Goal: Task Accomplishment & Management: Use online tool/utility

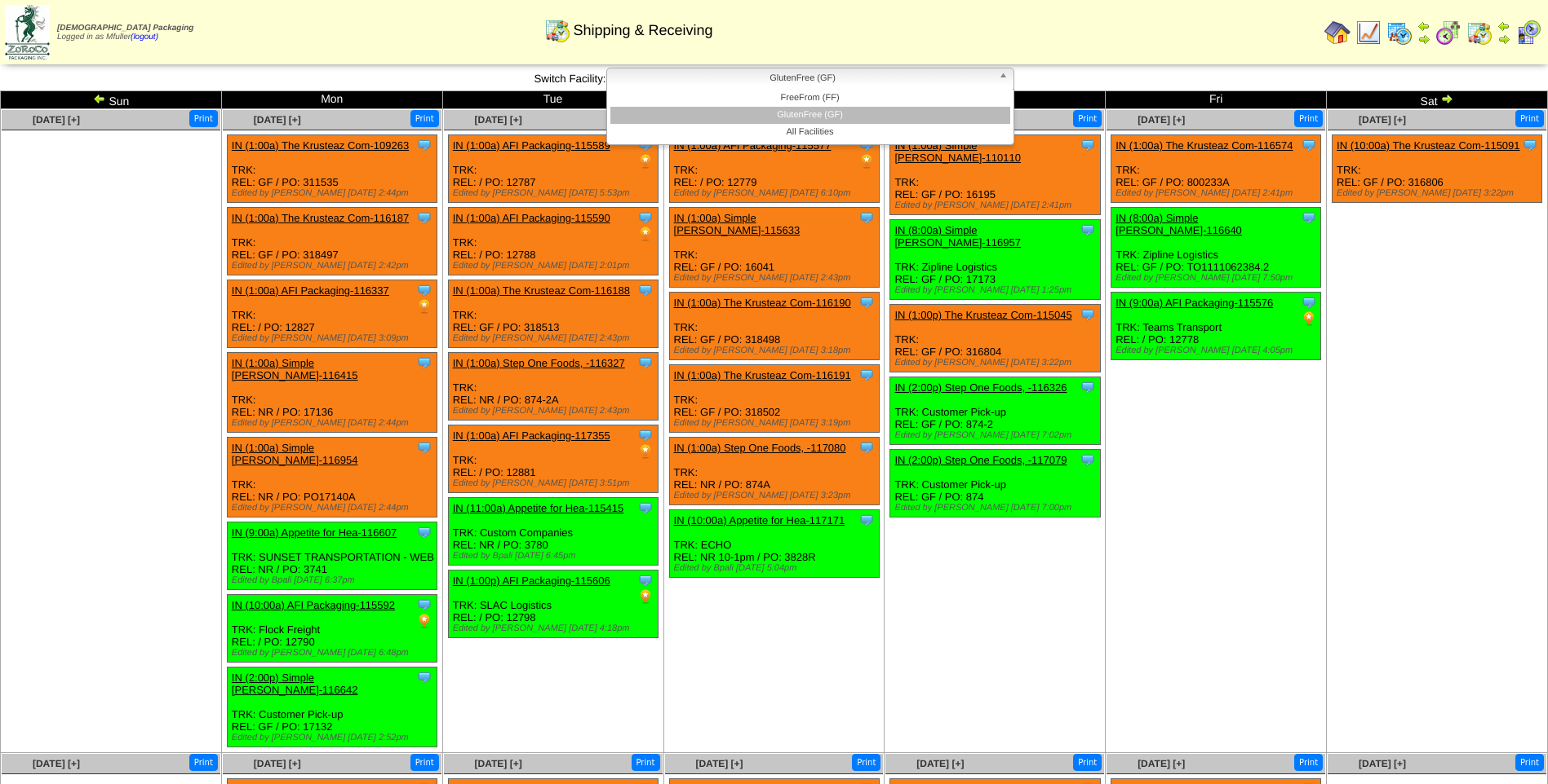
click at [864, 84] on span "GlutenFree (GF)" at bounding box center [802, 79] width 378 height 20
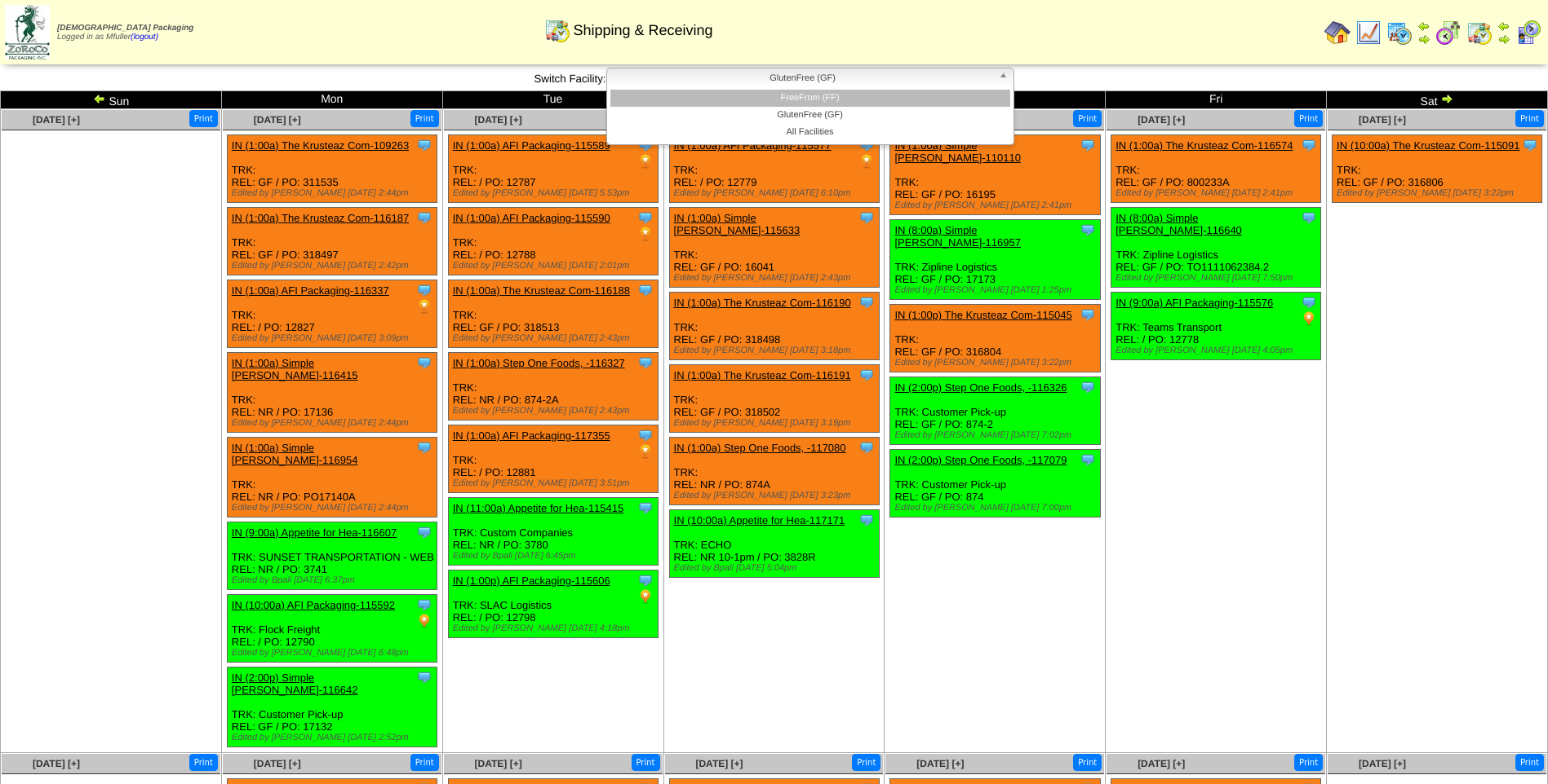
click at [854, 98] on li "FreeFrom (FF)" at bounding box center [809, 98] width 400 height 17
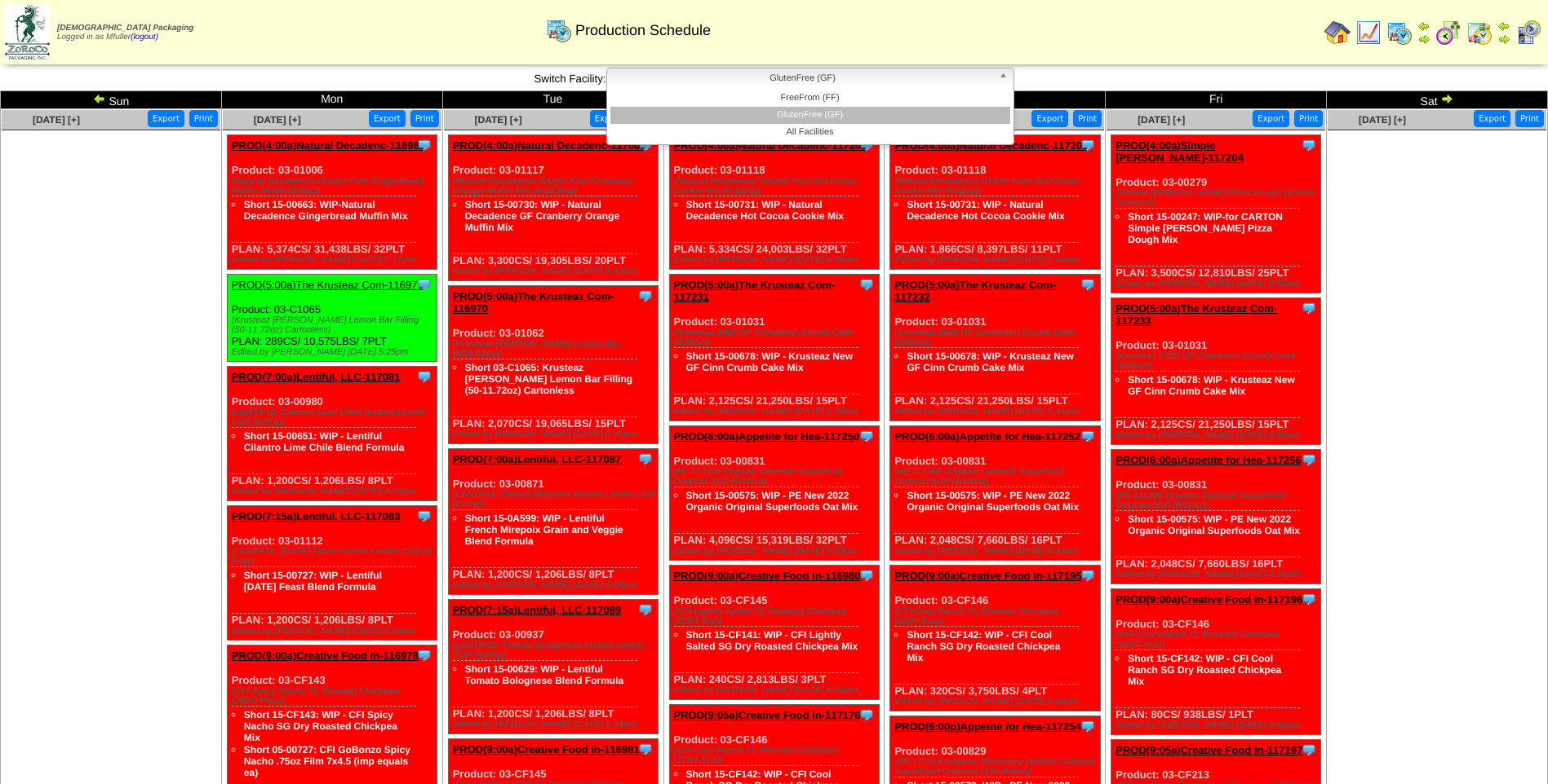
click at [909, 85] on span "GlutenFree (GF)" at bounding box center [802, 79] width 378 height 20
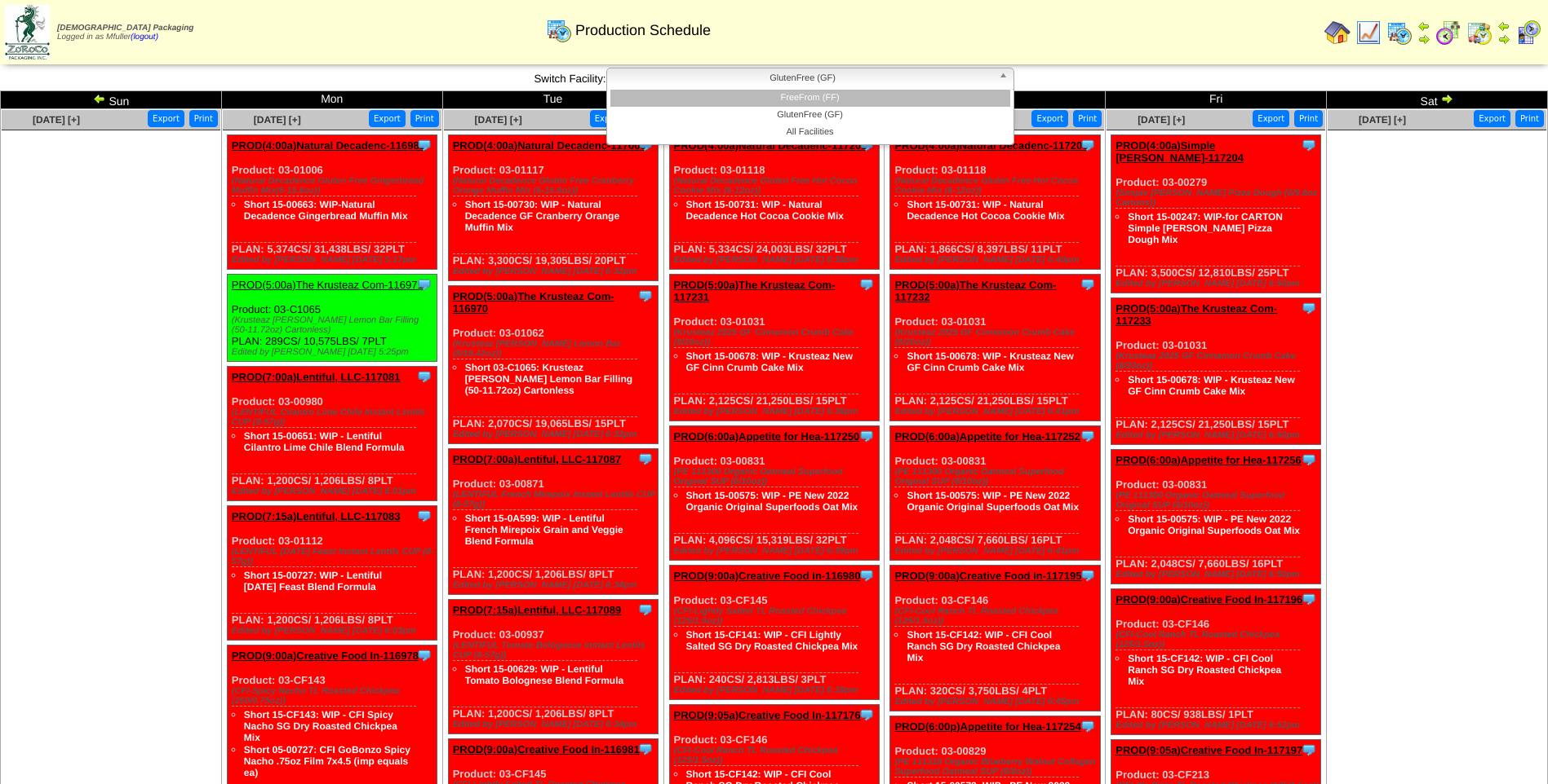
click at [909, 96] on li "FreeFrom (FF)" at bounding box center [809, 98] width 400 height 17
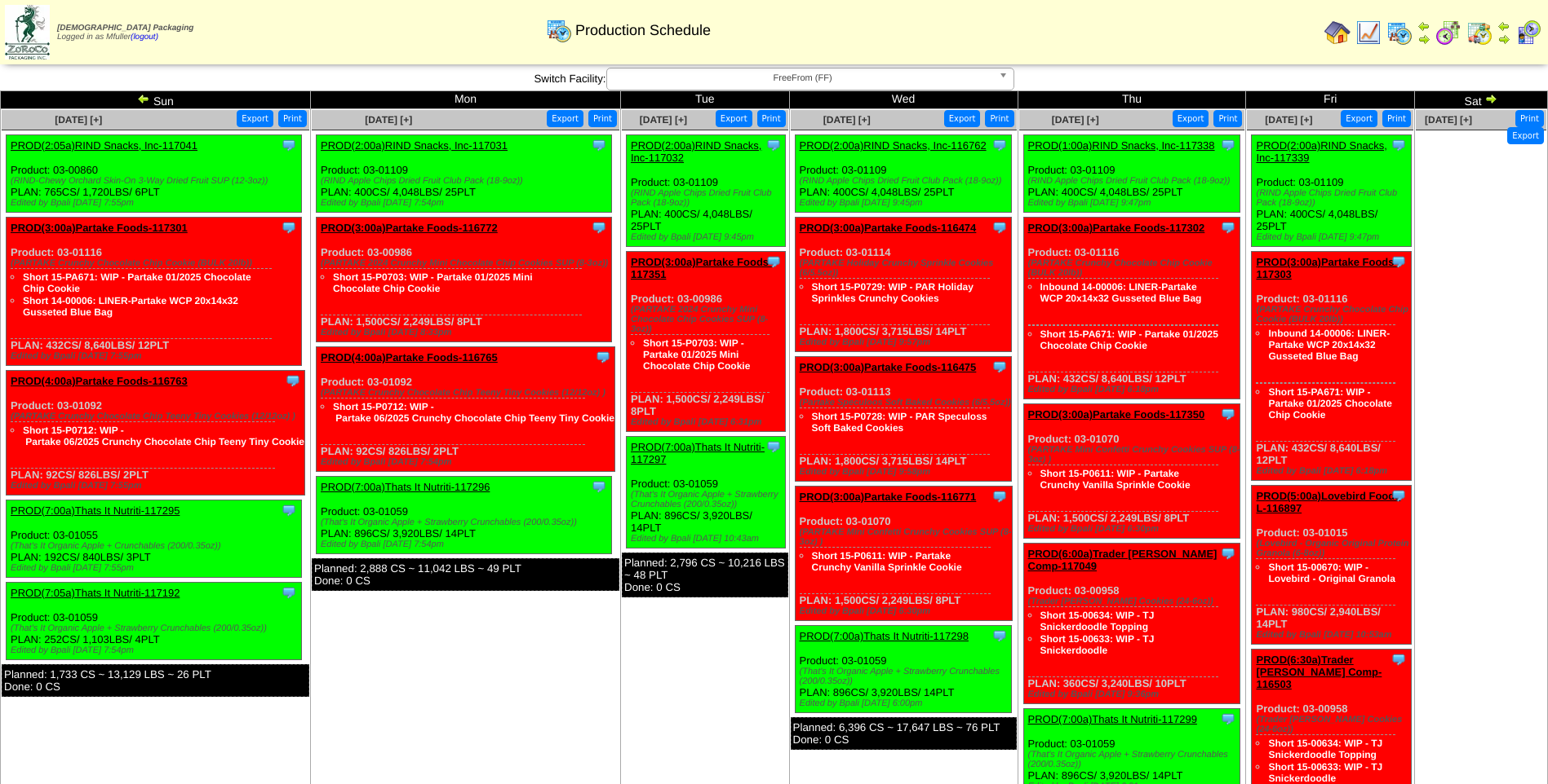
click at [665, 80] on span "FreeFrom (FF)" at bounding box center [802, 79] width 378 height 20
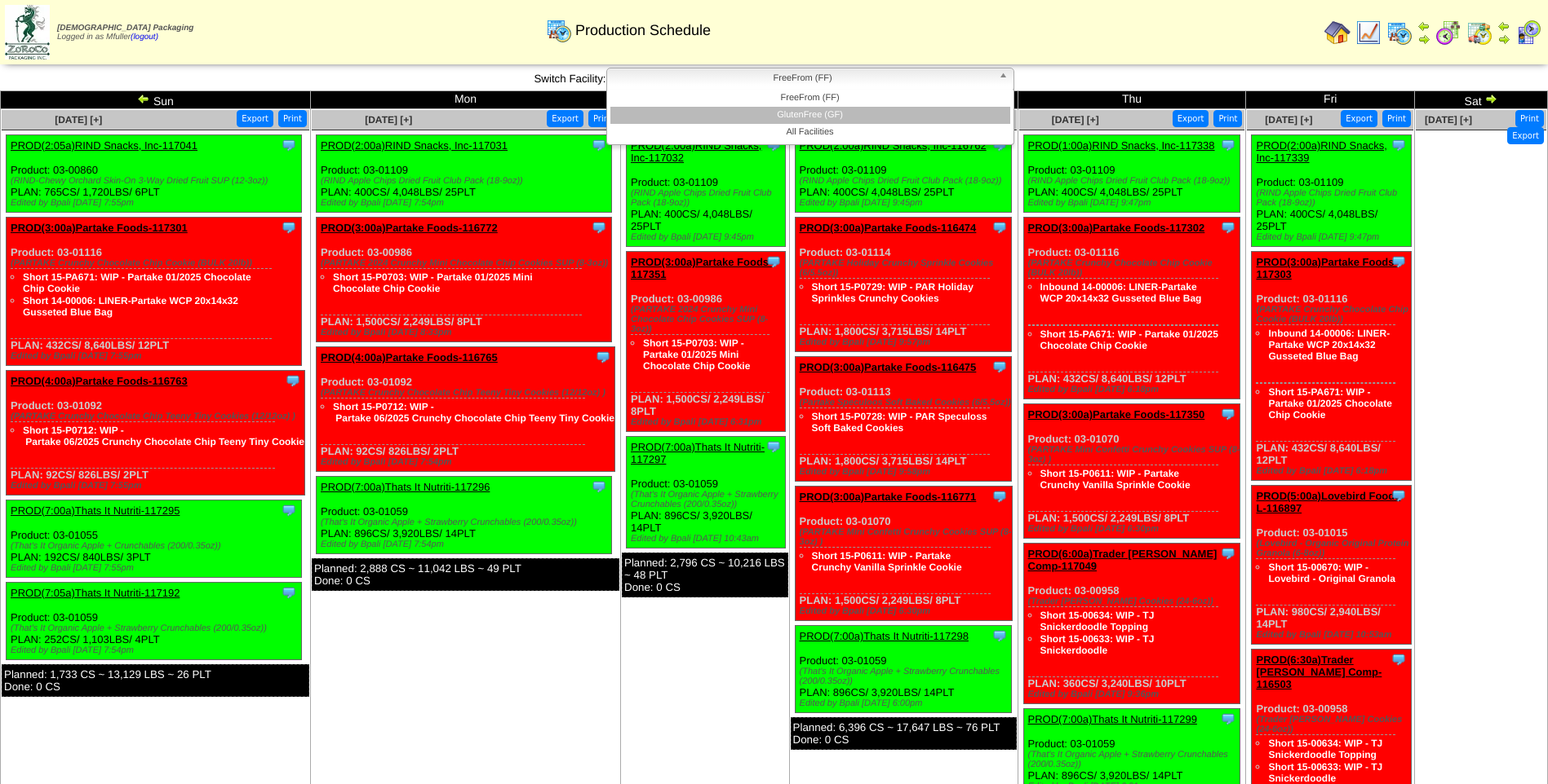
click at [662, 111] on li "GlutenFree (GF)" at bounding box center [809, 115] width 400 height 17
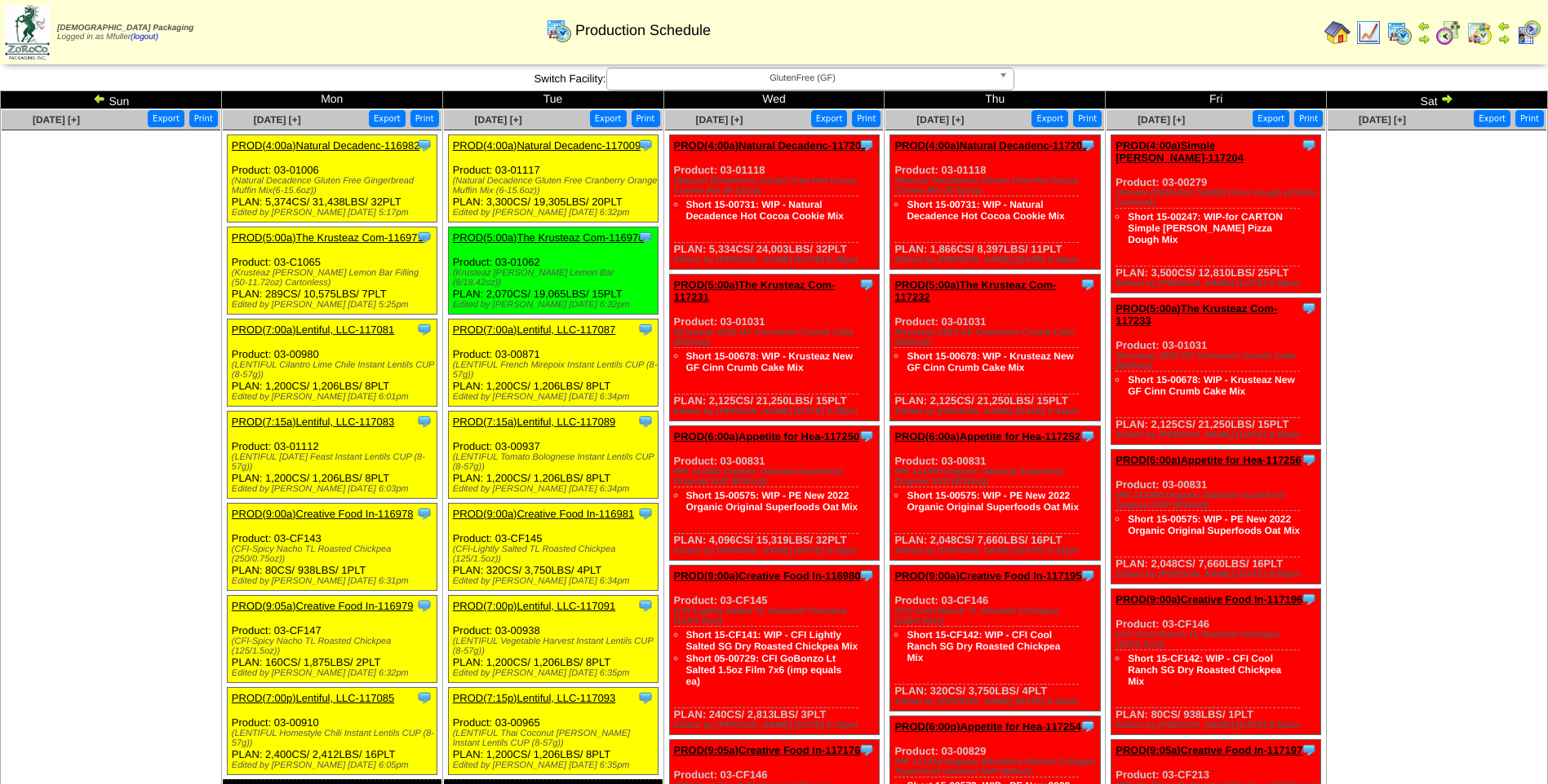
click at [526, 146] on link "PROD(4:00a)Natural Decadenc-117009" at bounding box center [547, 146] width 189 height 12
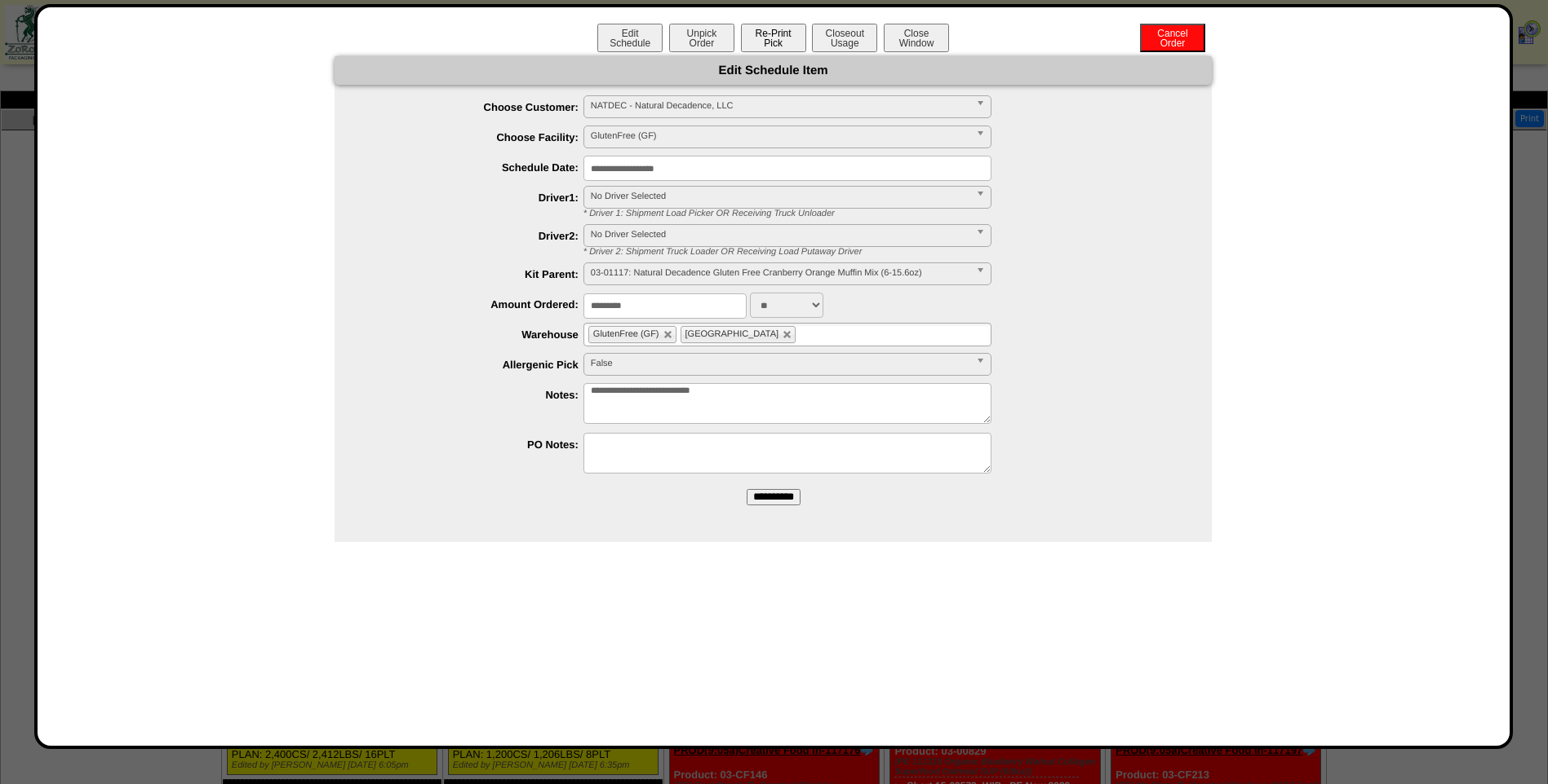
click at [780, 39] on button "Re-Print Pick" at bounding box center [773, 38] width 65 height 29
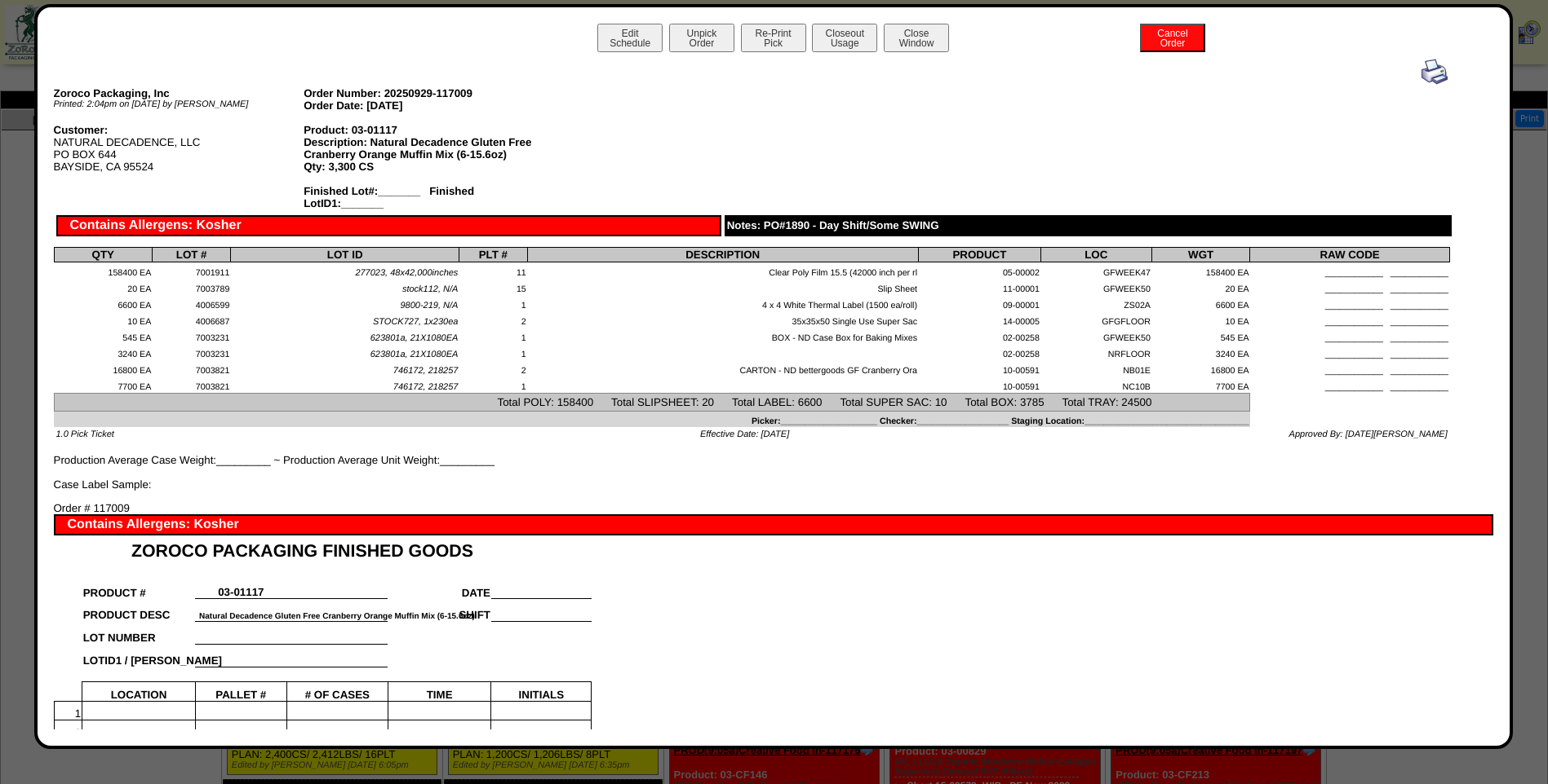
click at [1422, 66] on img at bounding box center [1434, 72] width 26 height 26
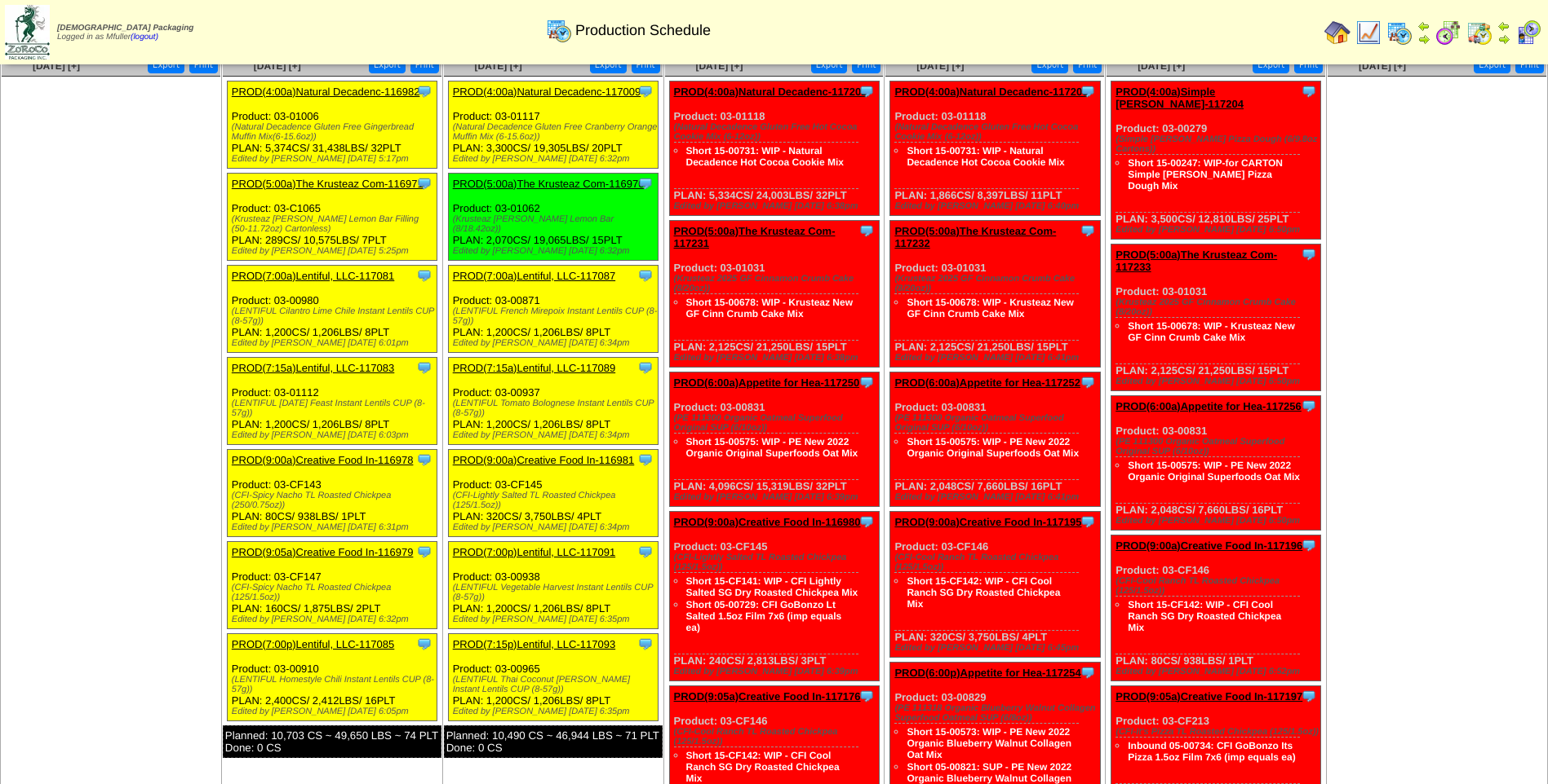
scroll to position [82, 0]
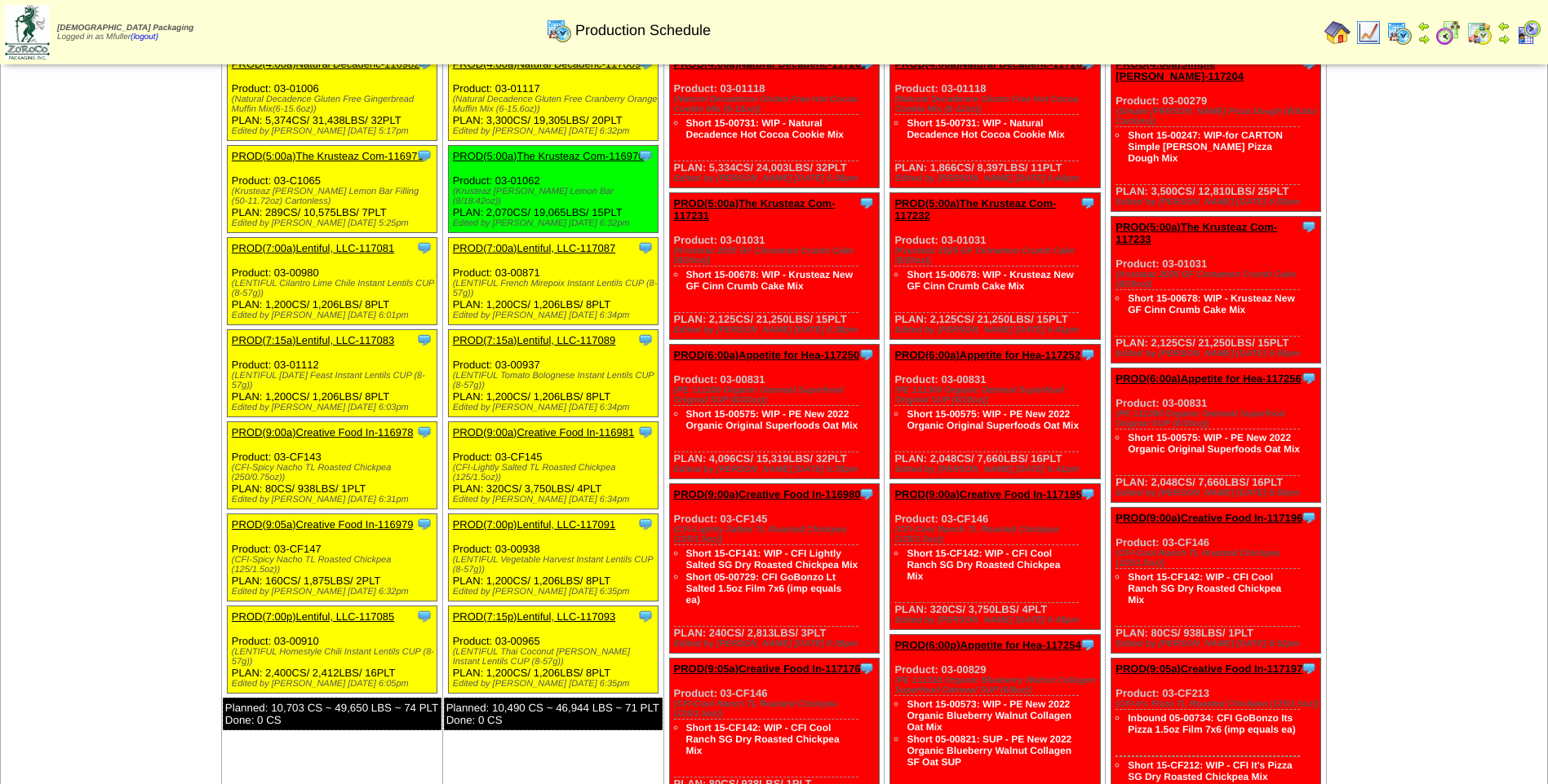
click at [551, 242] on link "PROD(7:00a)Lentiful, LLC-117087" at bounding box center [534, 248] width 163 height 12
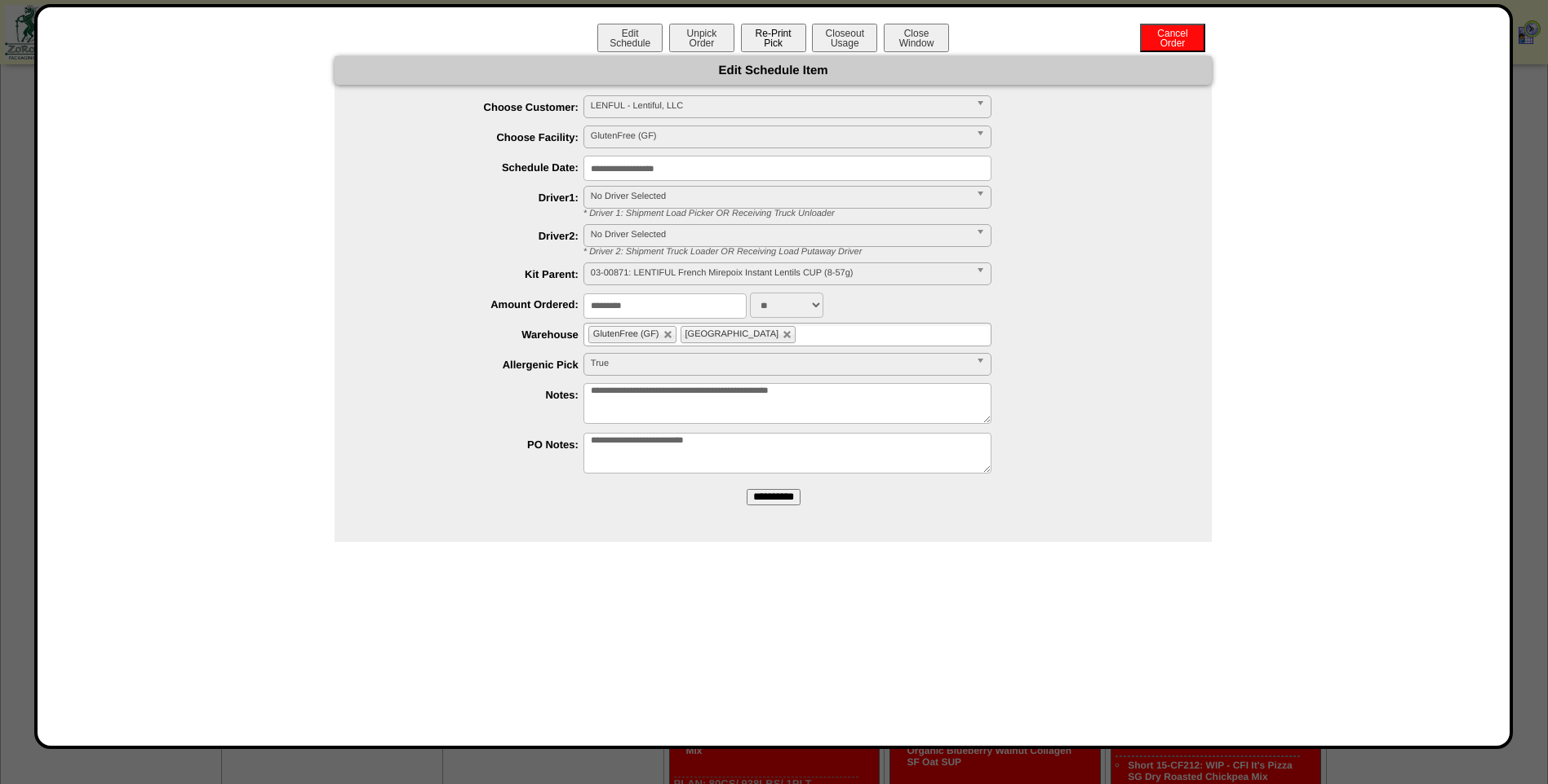
click at [763, 37] on button "Re-Print Pick" at bounding box center [773, 38] width 65 height 29
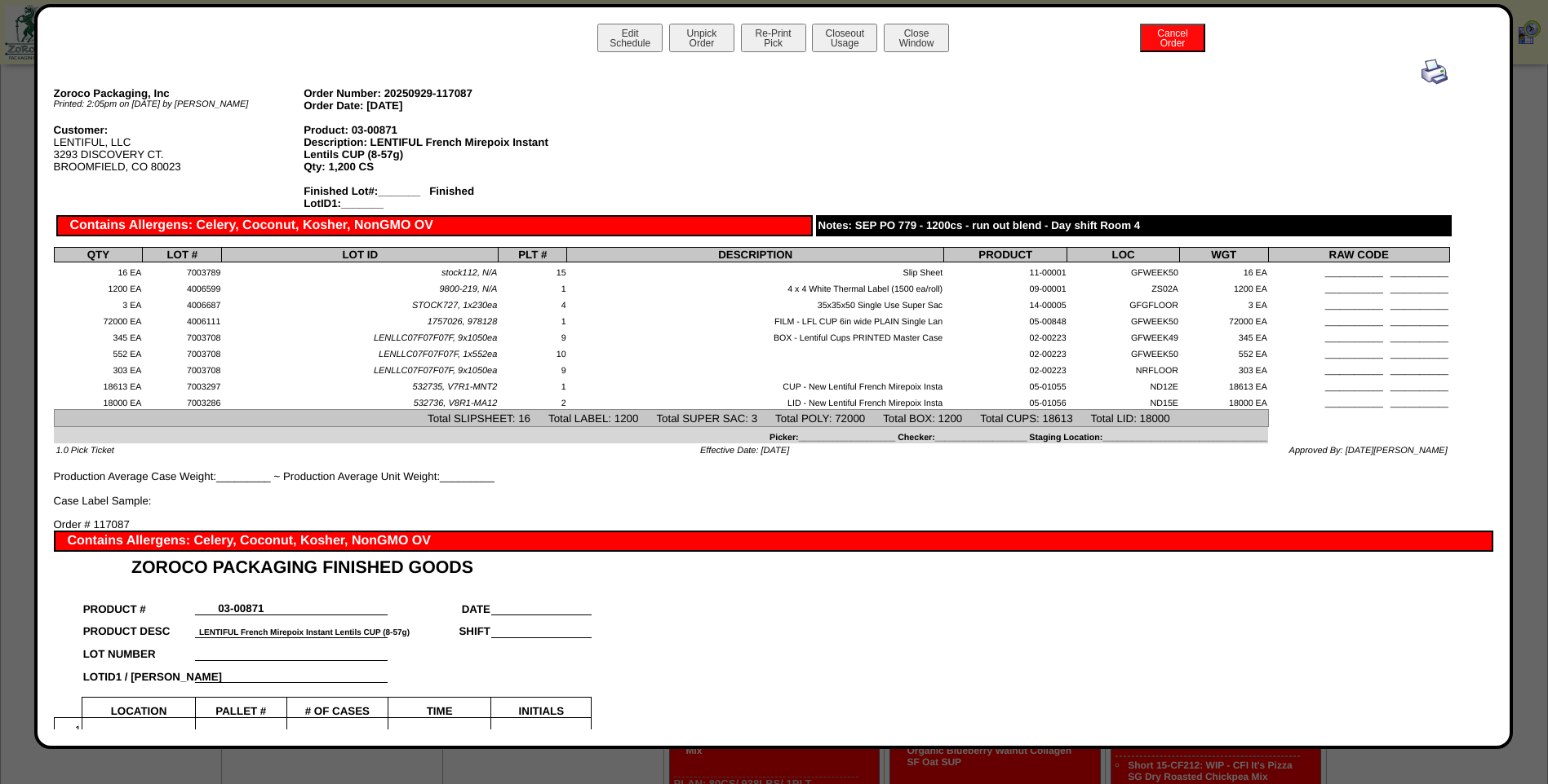
click at [1424, 69] on img at bounding box center [1434, 72] width 26 height 26
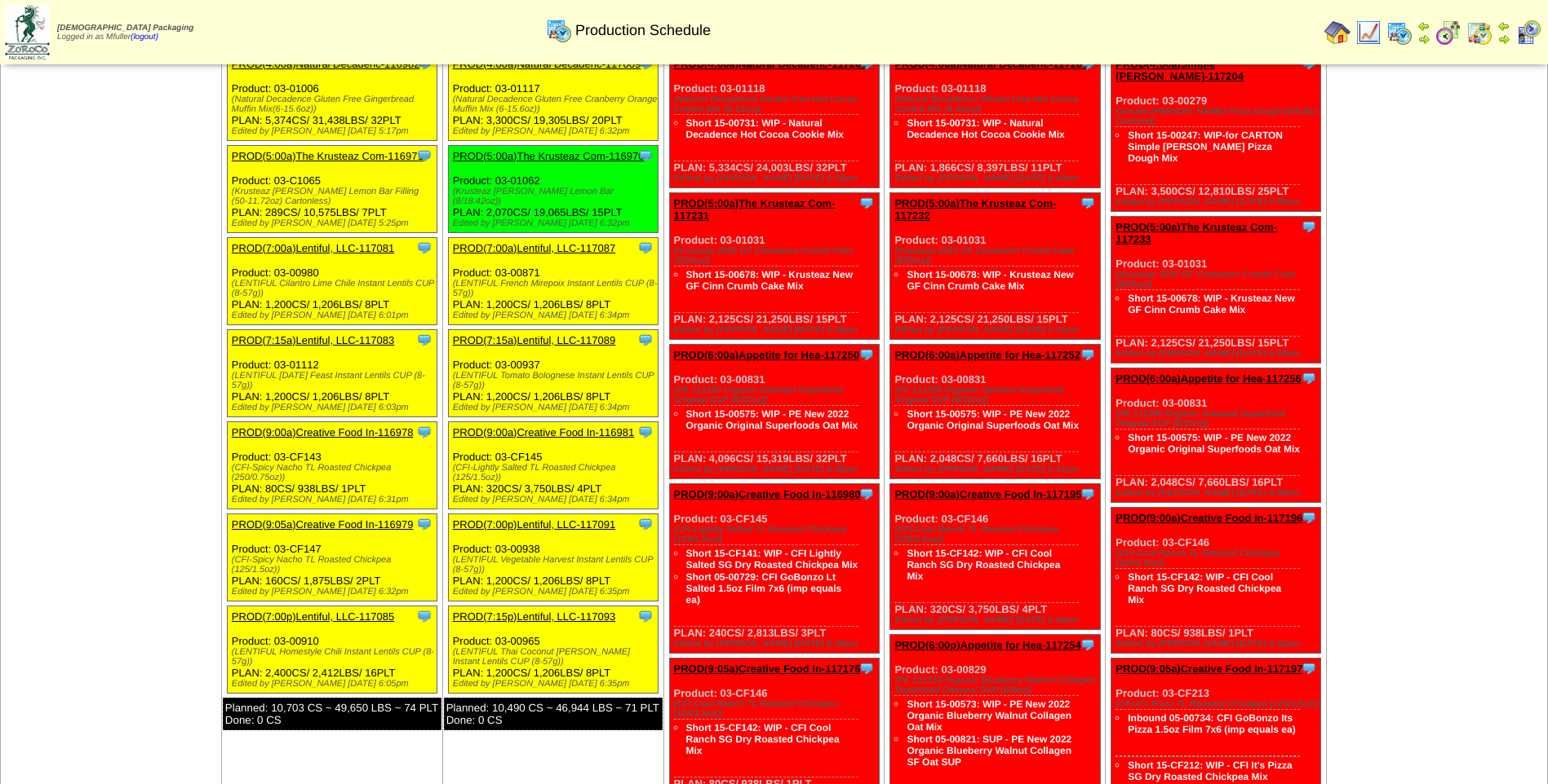
scroll to position [163, 0]
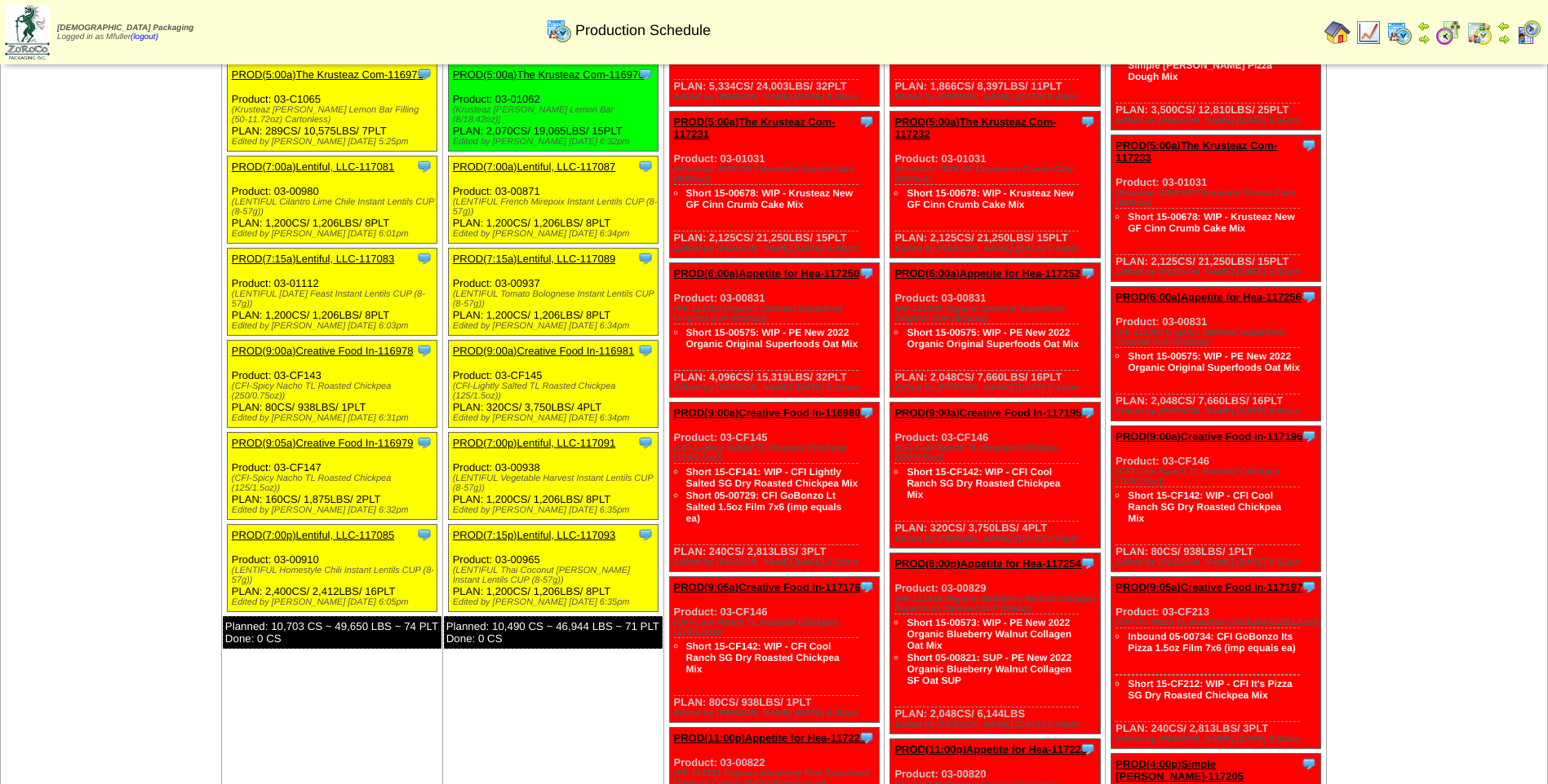
click at [552, 248] on div "Clone Item PROD(7:15a)Lentiful, LLC-117089 Lentiful, LLC ScheduleID: 117089 101…" at bounding box center [553, 291] width 210 height 87
click at [546, 252] on link "PROD(7:15a)Lentiful, LLC-117089" at bounding box center [534, 258] width 163 height 12
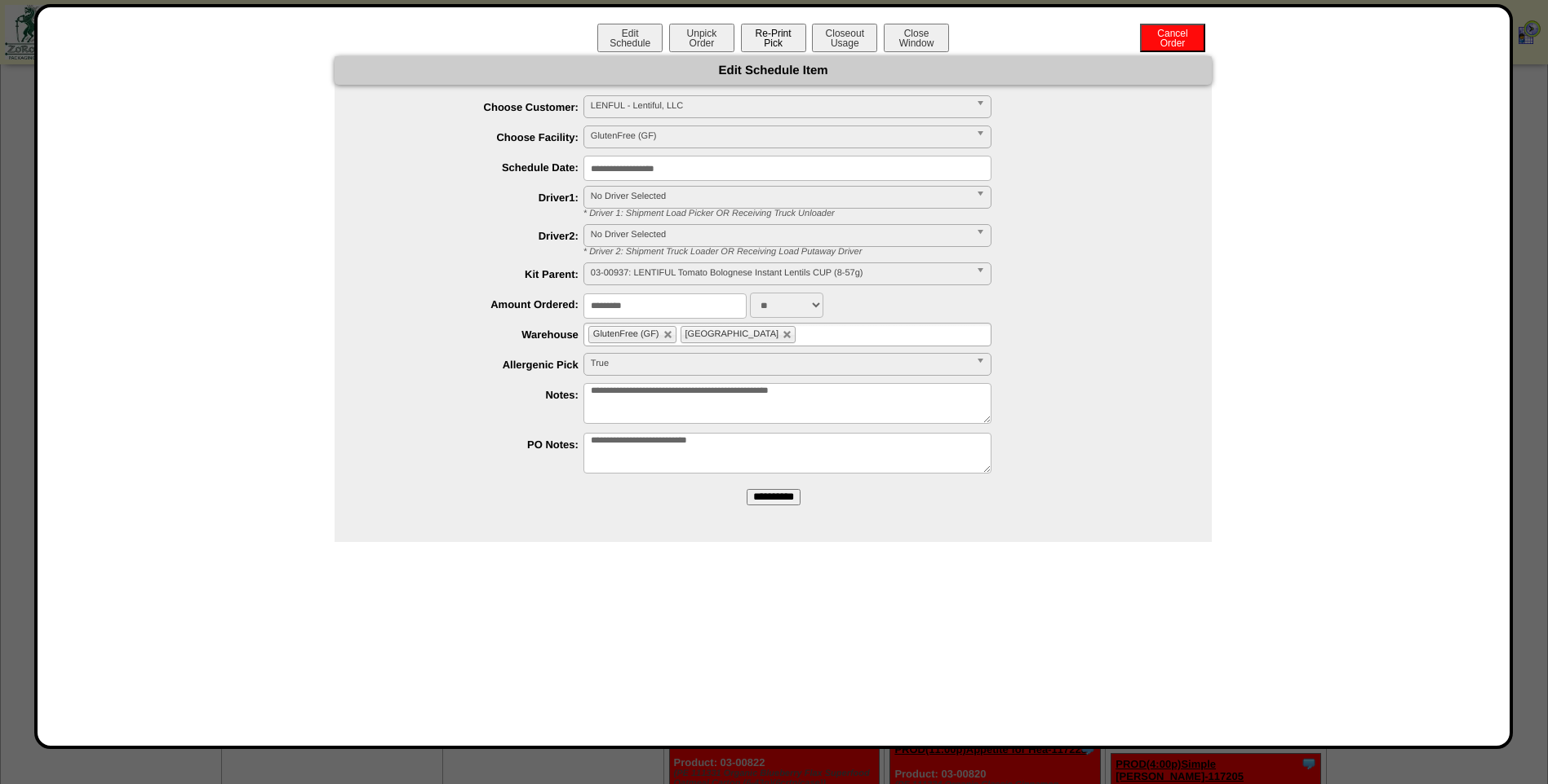
click at [782, 39] on button "Re-Print Pick" at bounding box center [773, 38] width 65 height 29
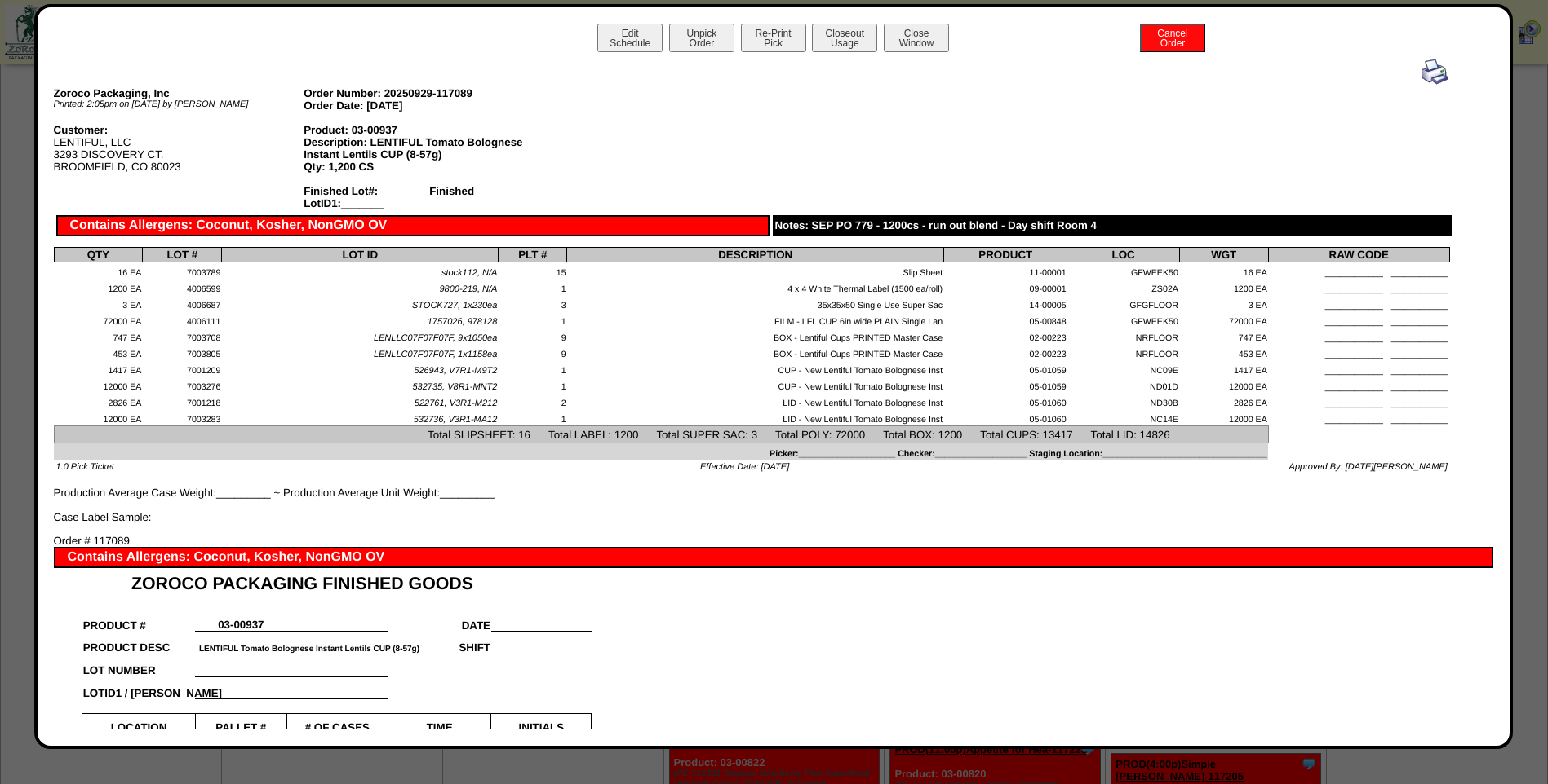
click at [1428, 69] on img at bounding box center [1434, 72] width 26 height 26
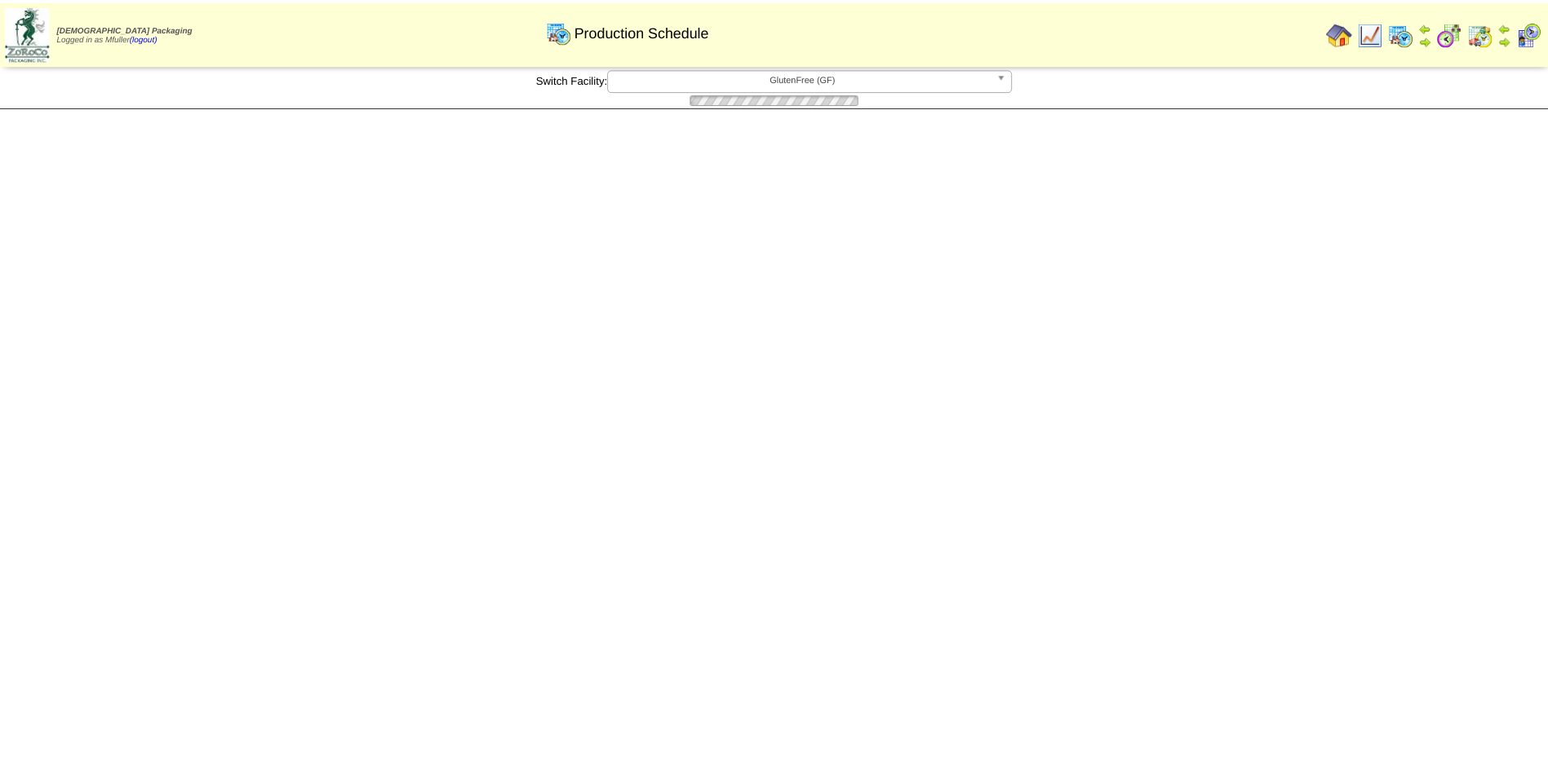
scroll to position [163, 0]
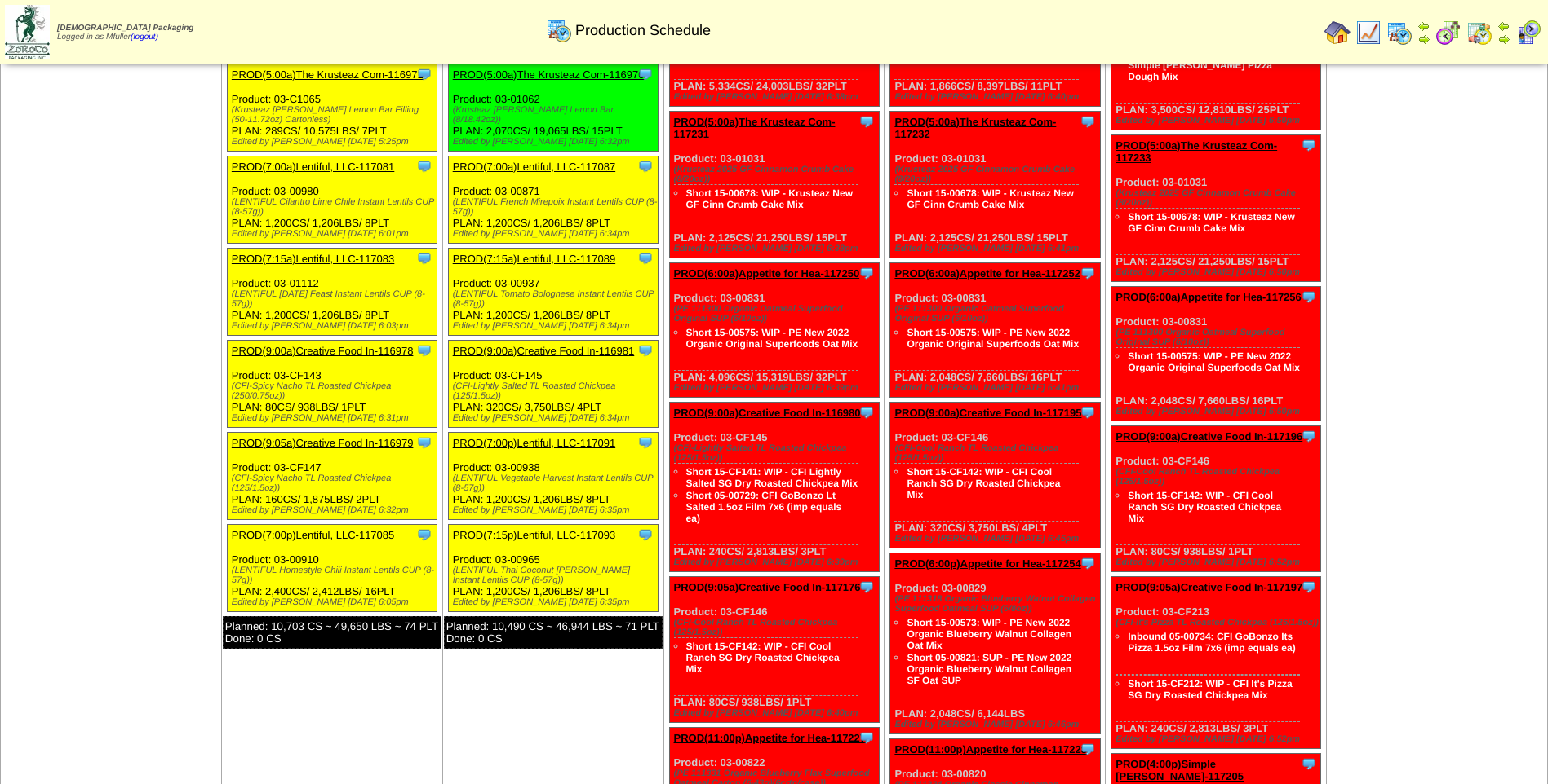
click at [570, 345] on link "PROD(9:00a)Creative Food In-116981" at bounding box center [544, 351] width 182 height 12
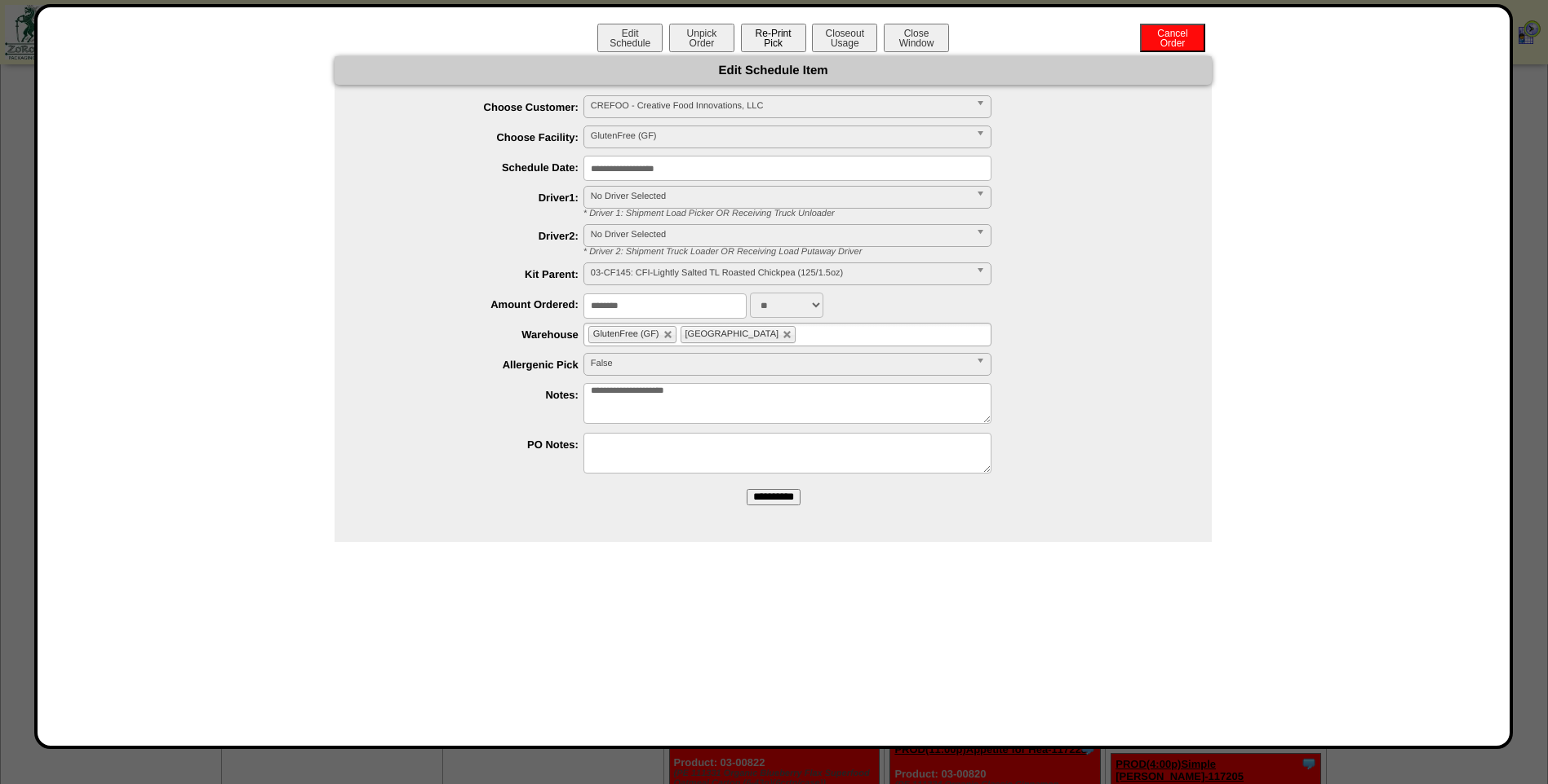
click at [767, 39] on button "Re-Print Pick" at bounding box center [773, 38] width 65 height 29
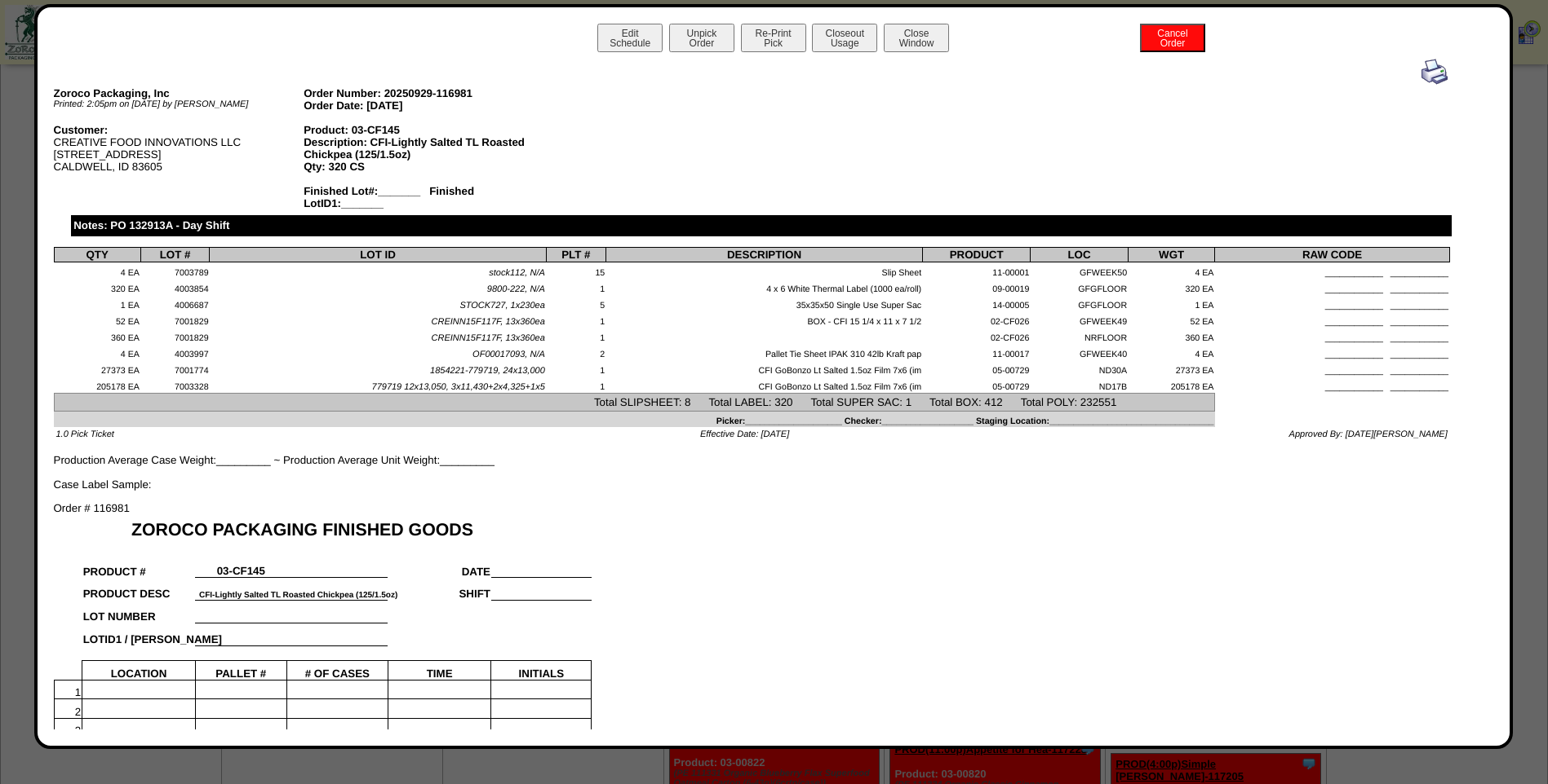
click at [1423, 73] on img at bounding box center [1434, 72] width 26 height 26
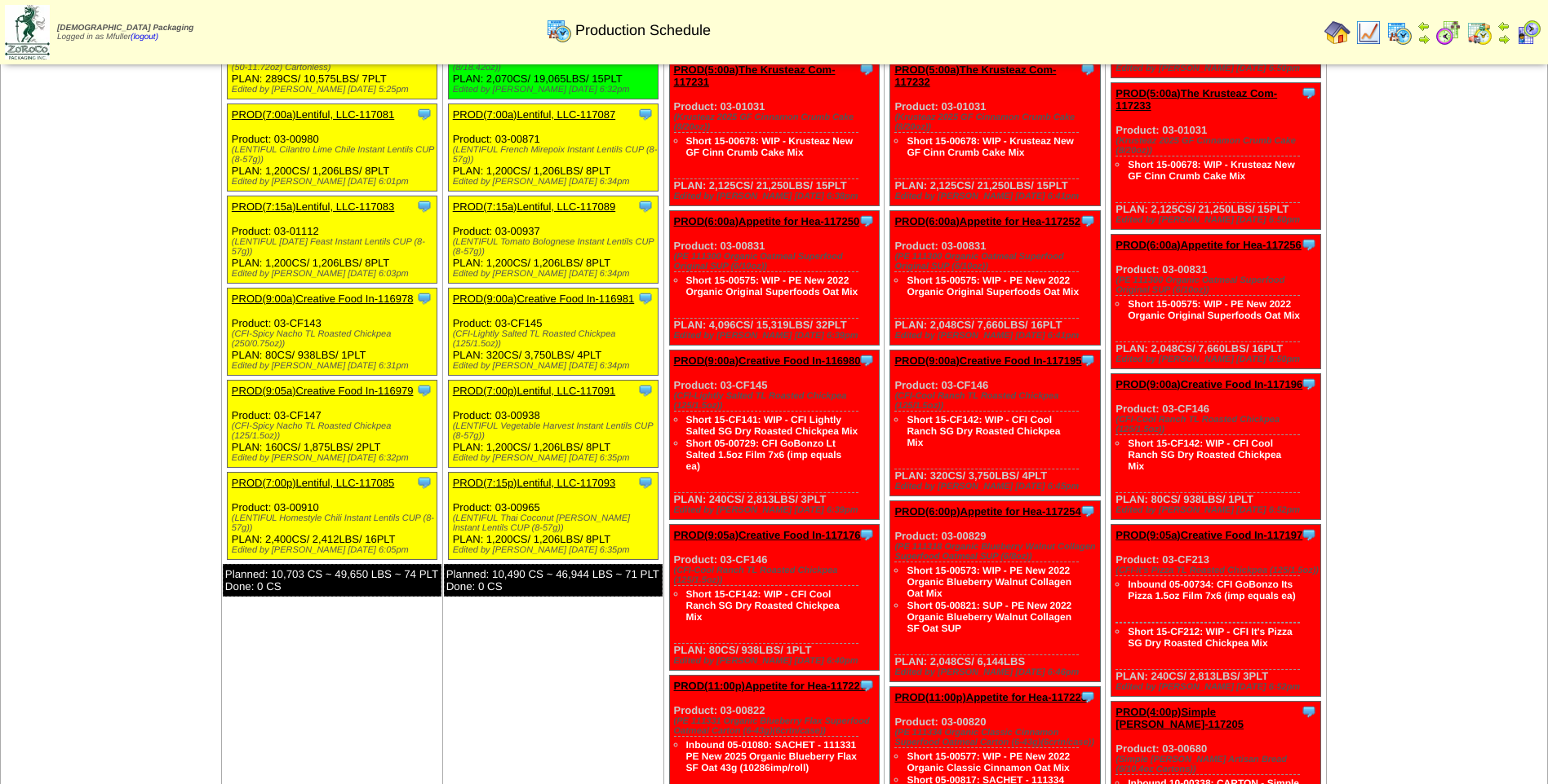
scroll to position [244, 0]
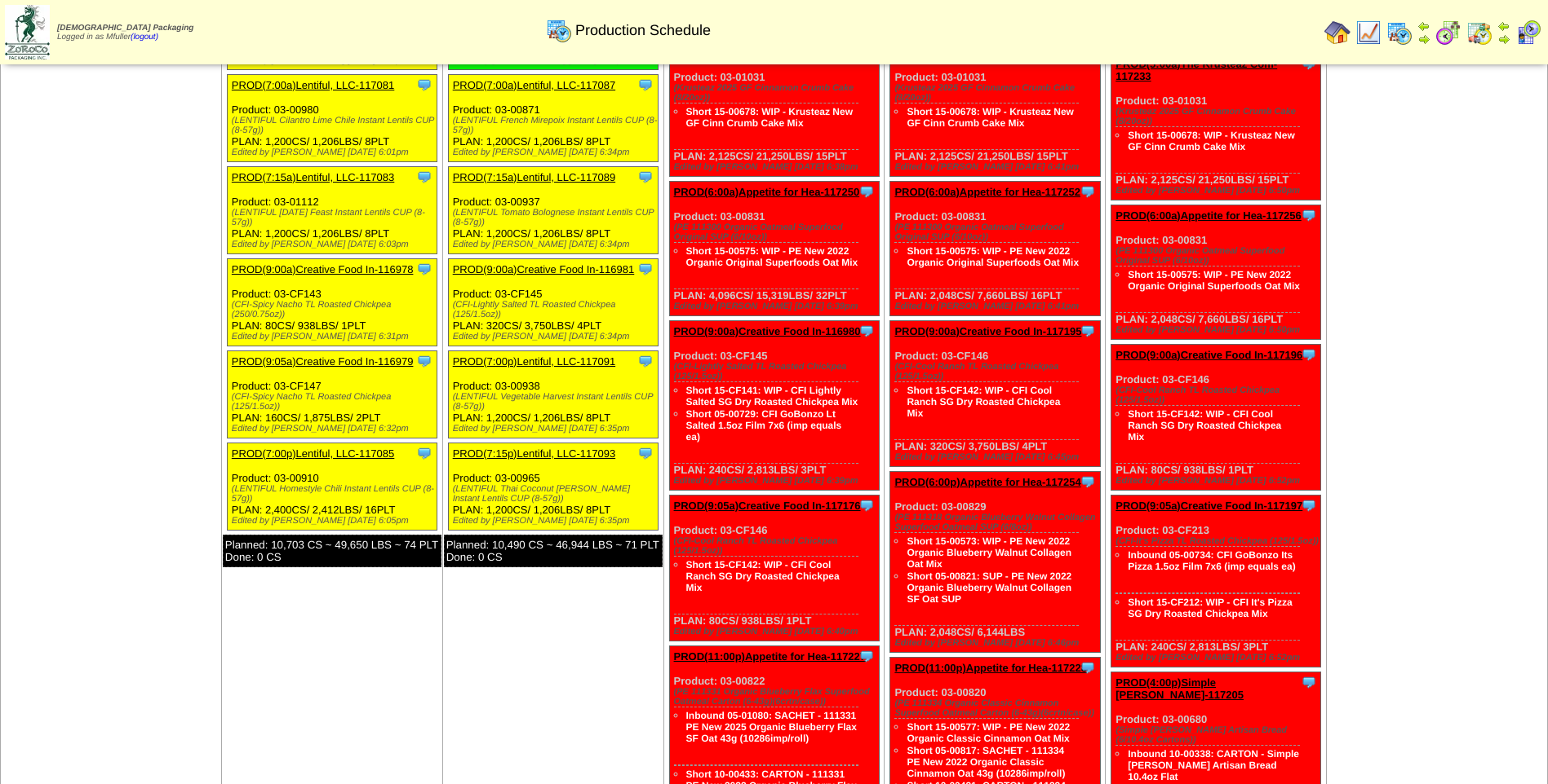
click at [561, 355] on link "PROD(7:00p)Lentiful, LLC-117091" at bounding box center [534, 361] width 163 height 12
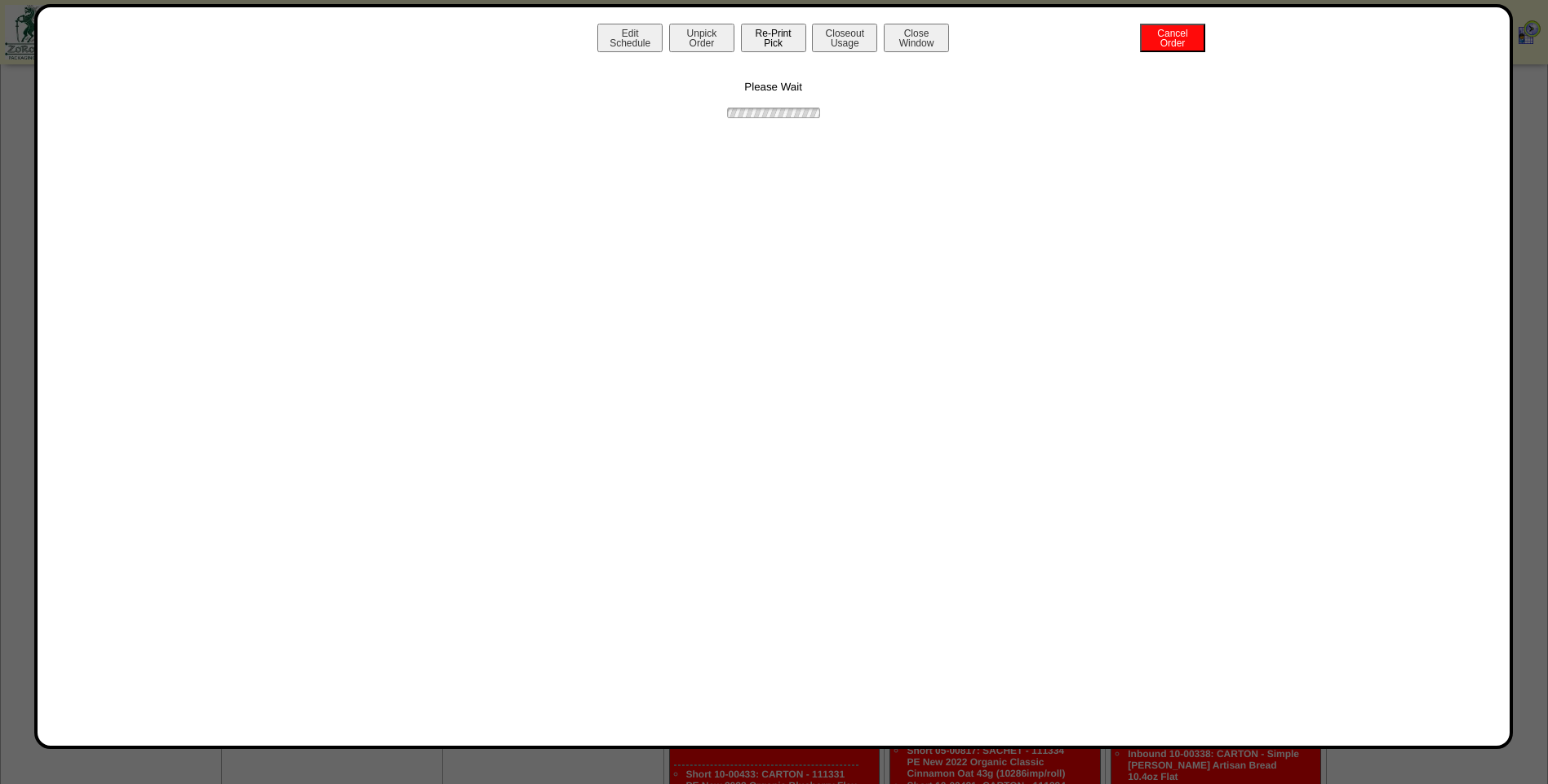
click at [772, 37] on button "Re-Print Pick" at bounding box center [773, 38] width 65 height 29
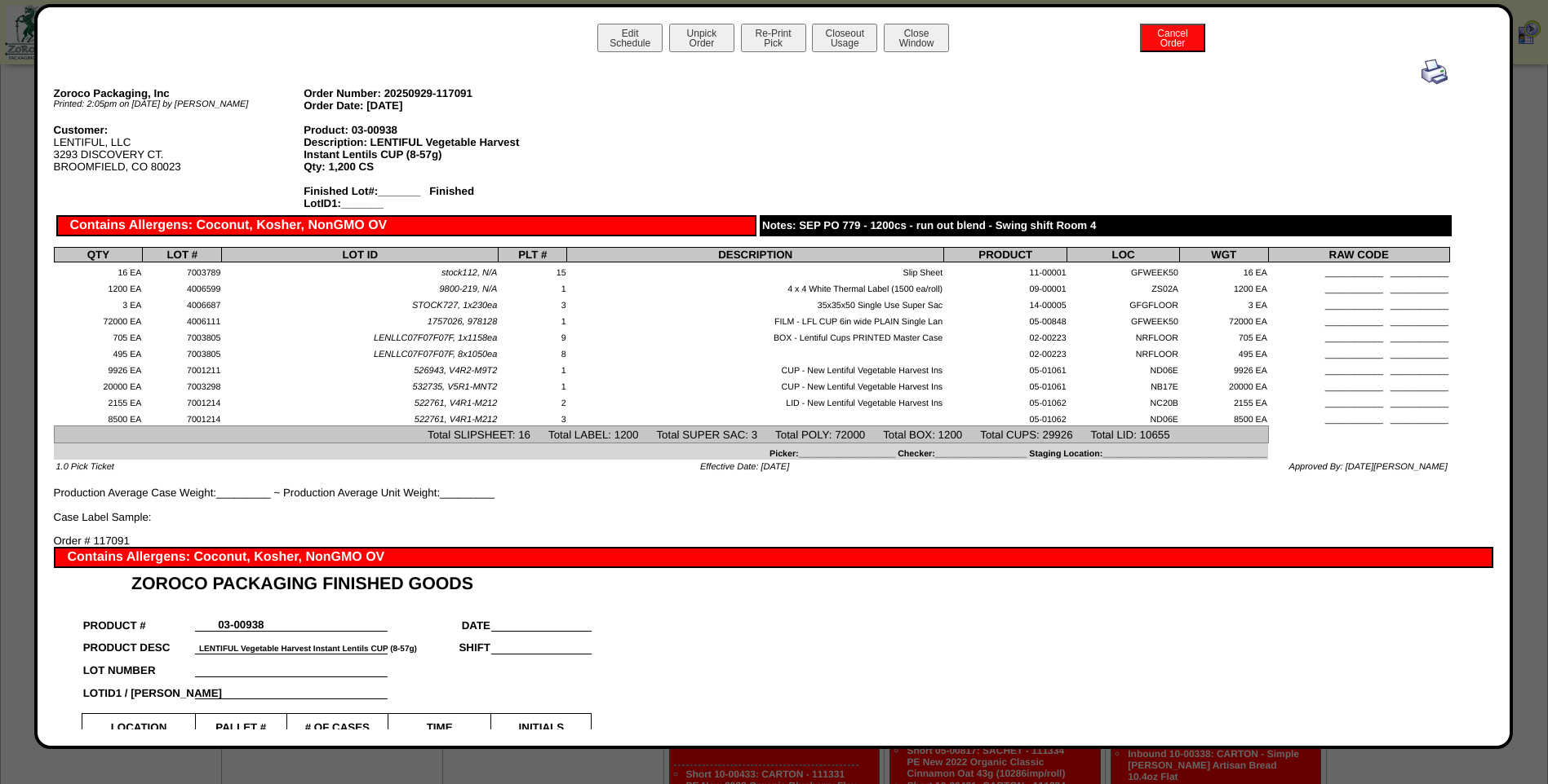
click at [1421, 69] on img at bounding box center [1434, 72] width 26 height 26
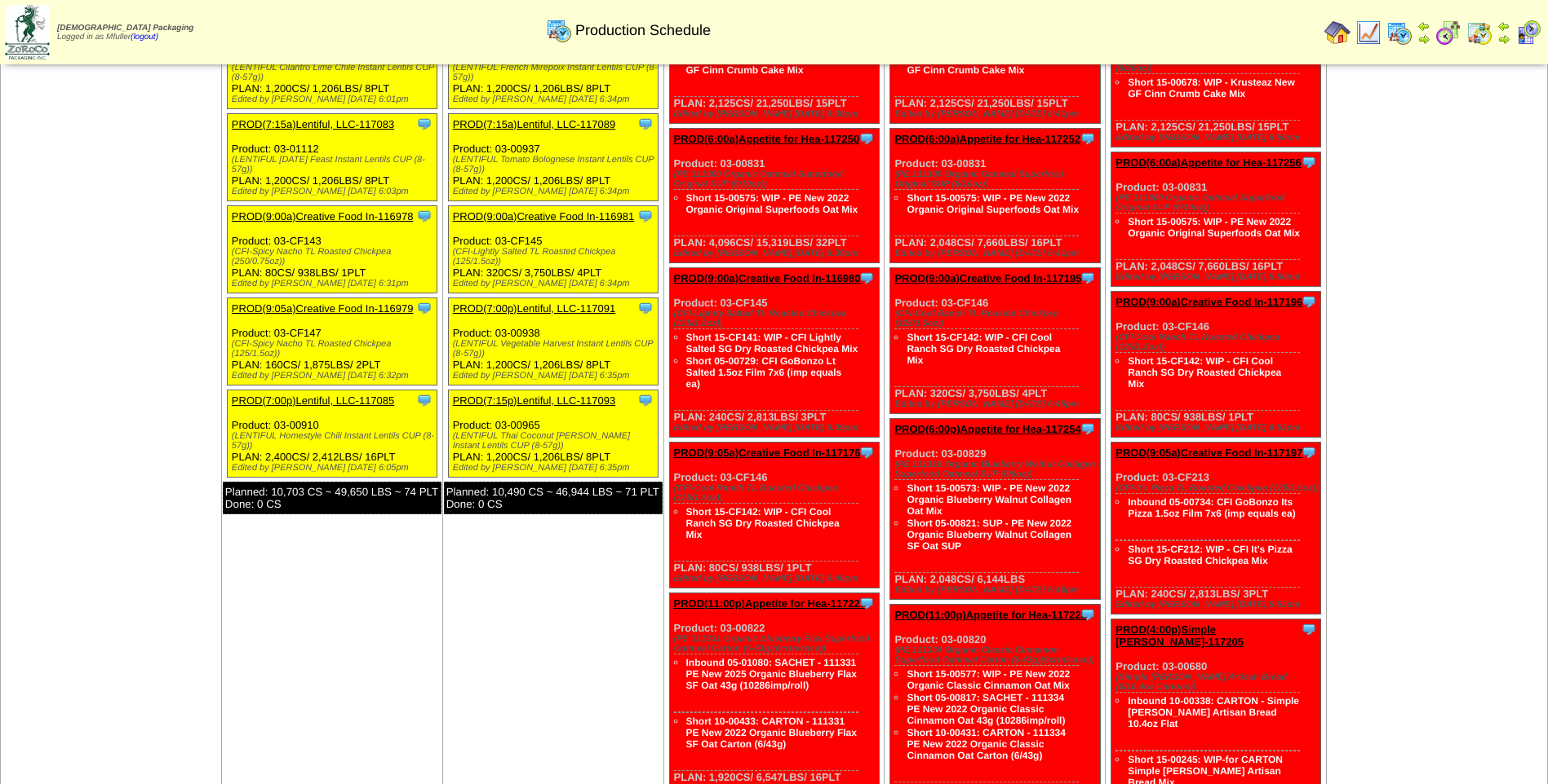
scroll to position [326, 0]
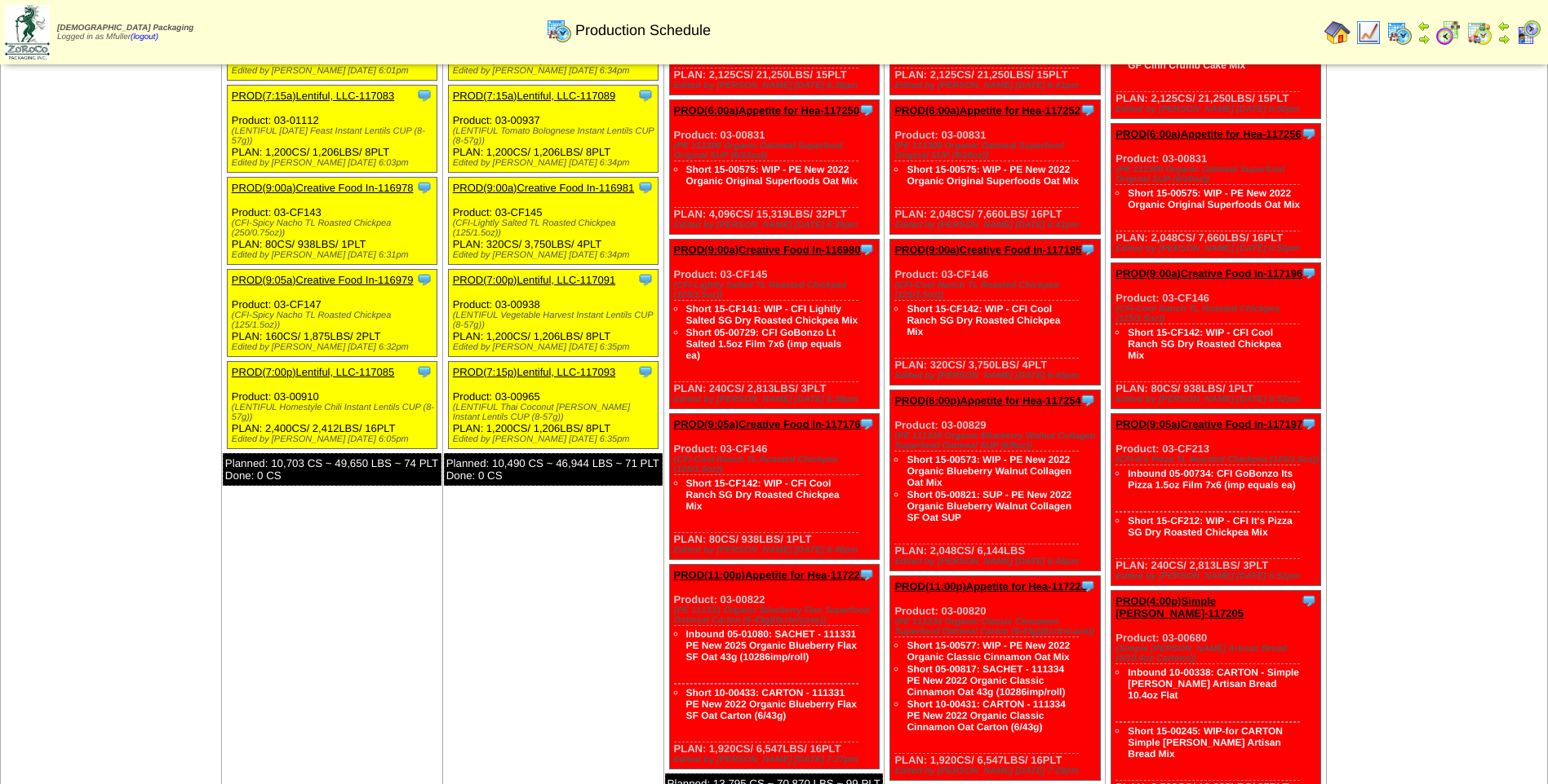
click at [575, 366] on link "PROD(7:15p)Lentiful, LLC-117093" at bounding box center [534, 372] width 163 height 12
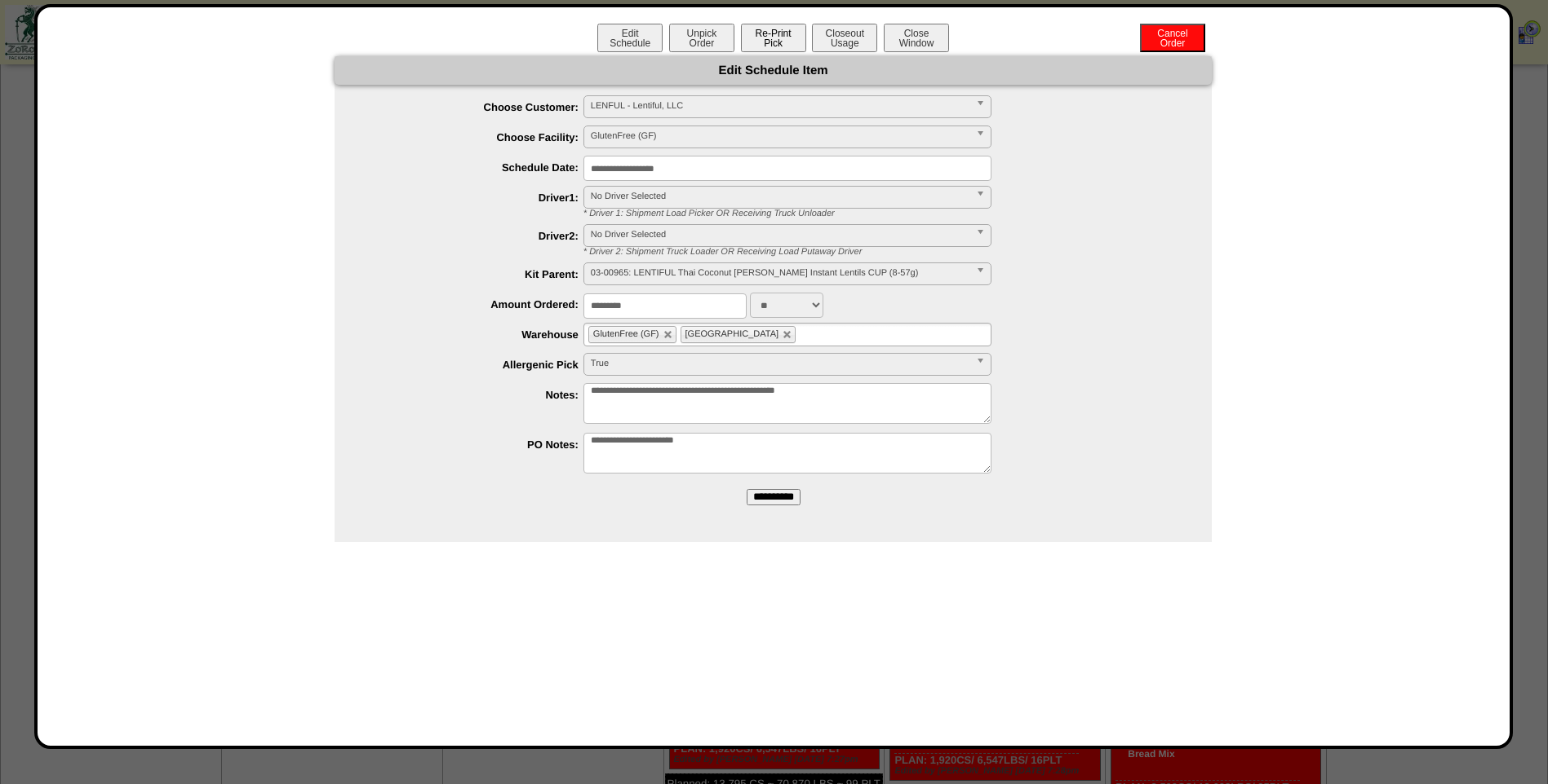
click at [789, 43] on button "Re-Print Pick" at bounding box center [773, 38] width 65 height 29
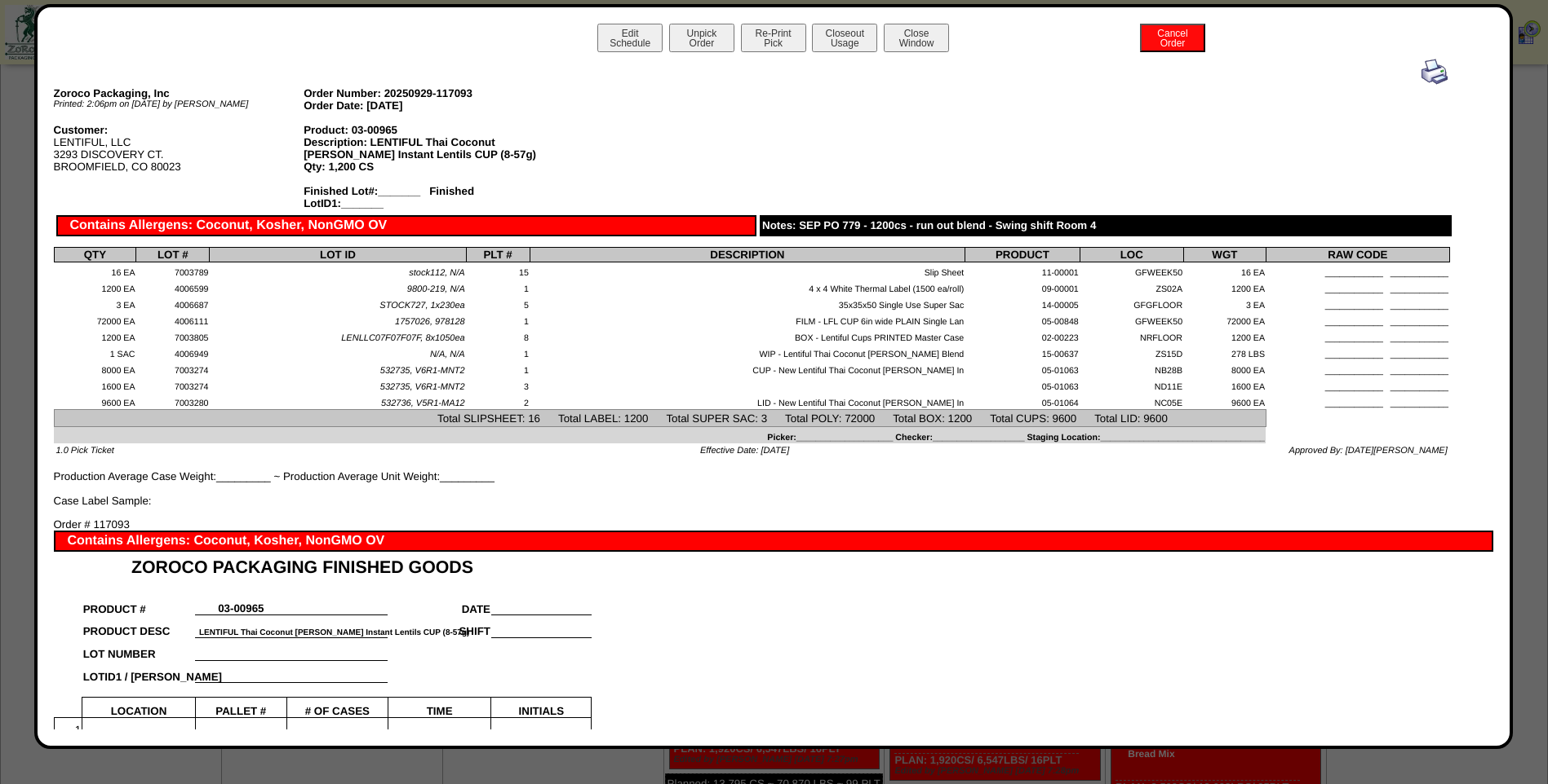
click at [1421, 69] on img at bounding box center [1434, 72] width 26 height 26
